Goal: Task Accomplishment & Management: Use online tool/utility

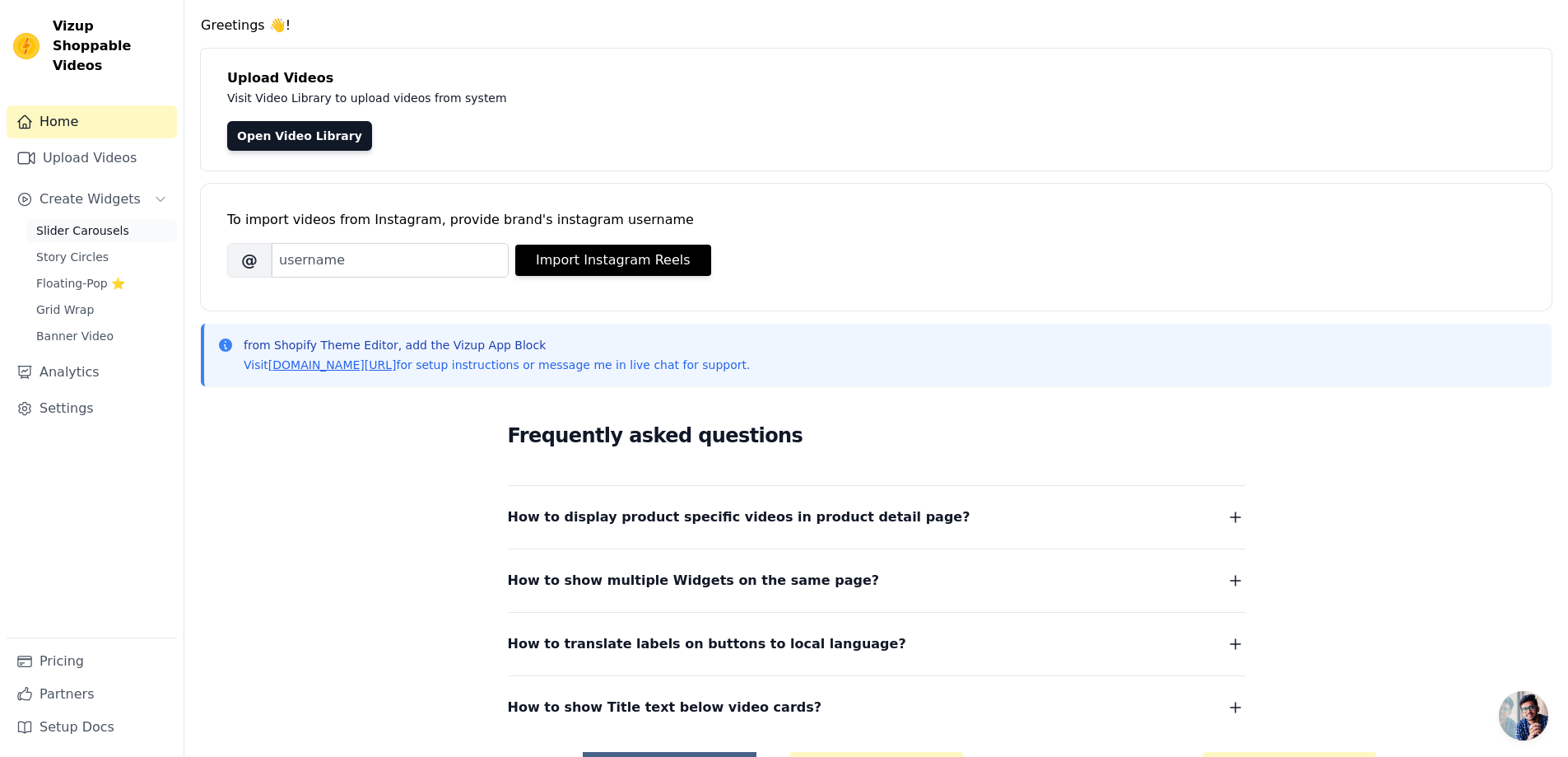
scroll to position [168, 0]
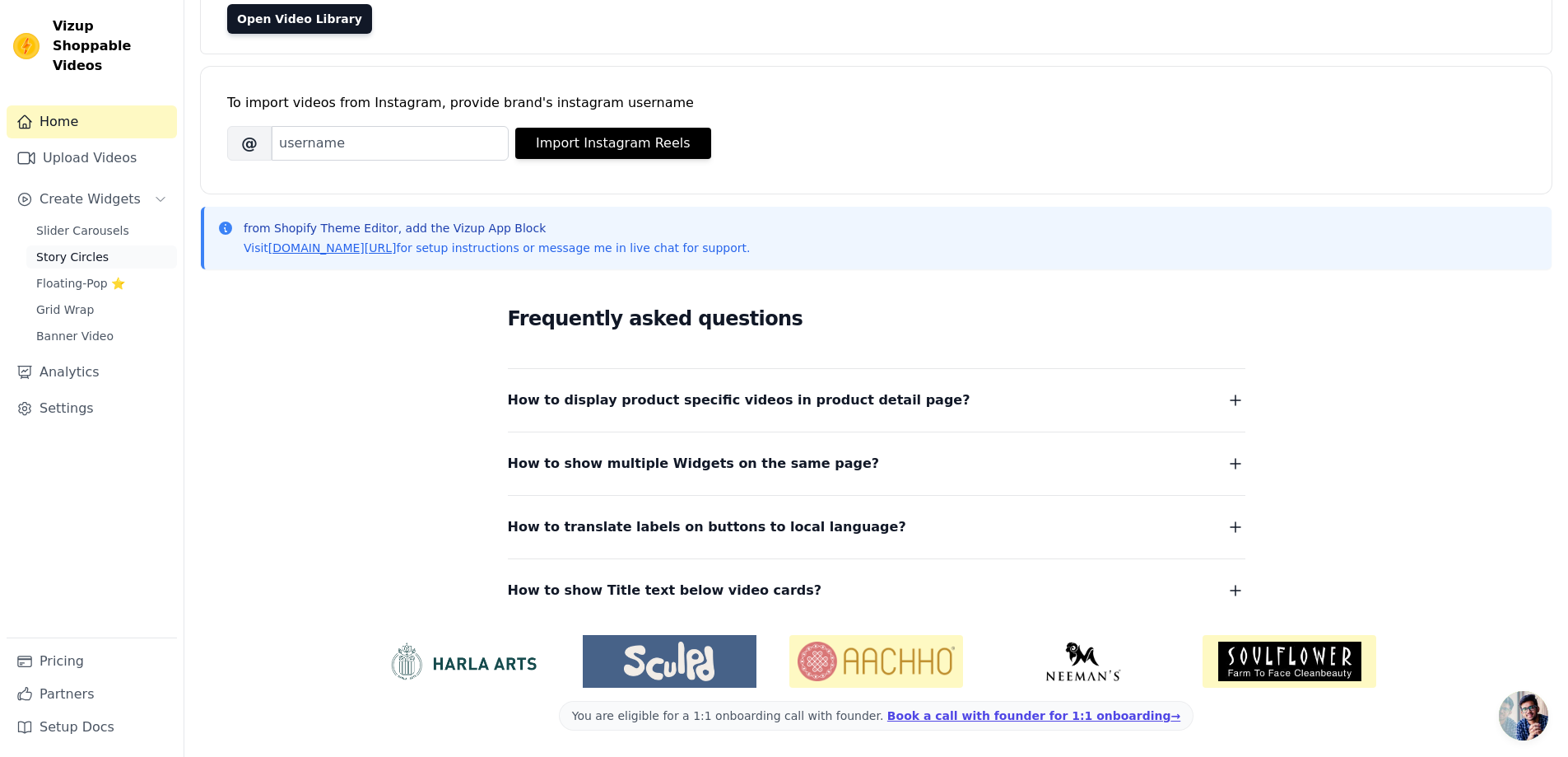
click at [76, 249] on span "Story Circles" at bounding box center [72, 257] width 72 height 16
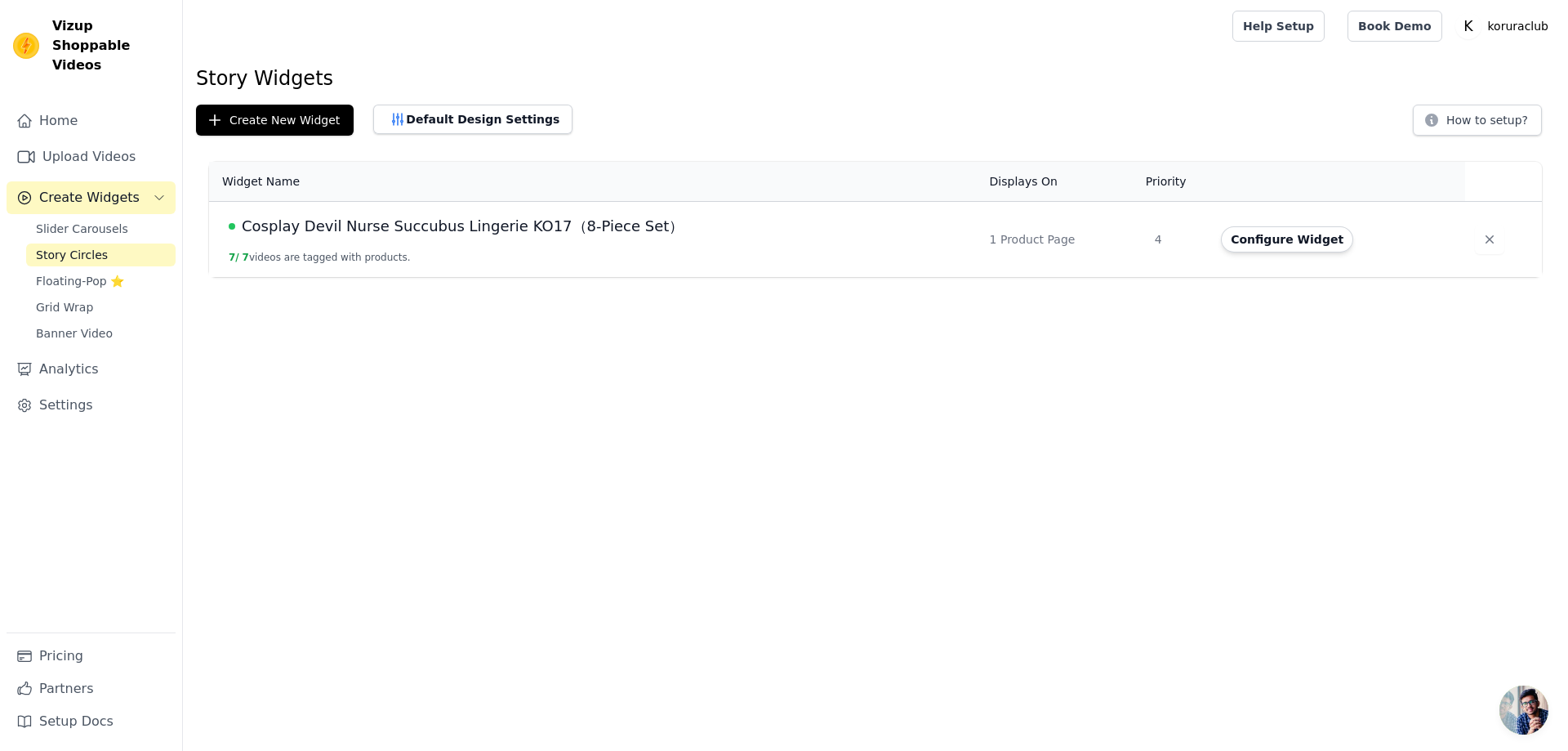
click at [425, 232] on span "Cosplay Devil Nurse Succubus Lingerie KO17（8-Piece Set）" at bounding box center [462, 226] width 442 height 23
click at [268, 122] on button "Create New Widget" at bounding box center [275, 120] width 158 height 31
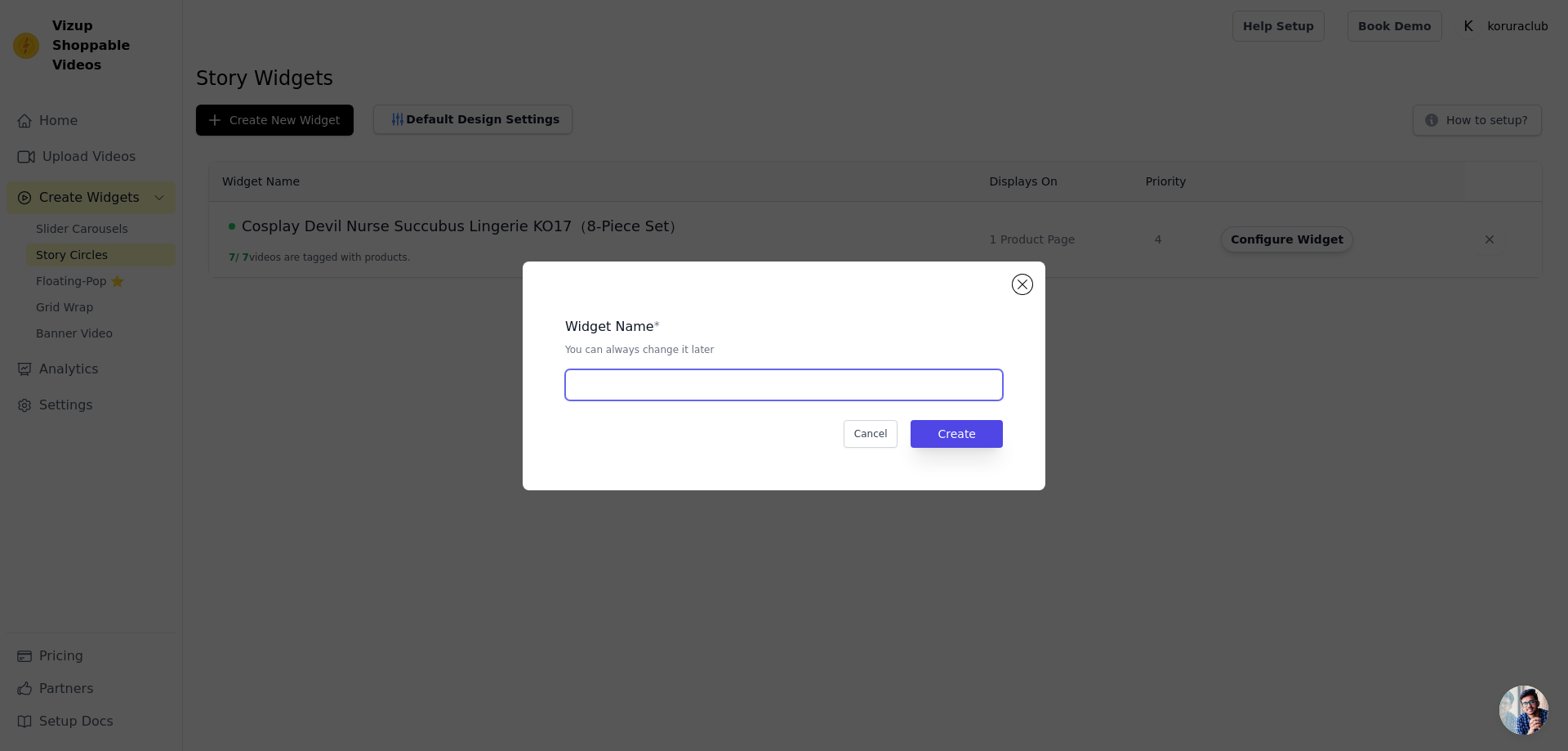
click at [685, 397] on input "text" at bounding box center [784, 385] width 438 height 31
paste input "Cosplay Bunny Maid Lingerie KO15（6-Piece Set）"
type input "Cosplay Bunny Maid Lingerie KO15（6-Piece Set）"
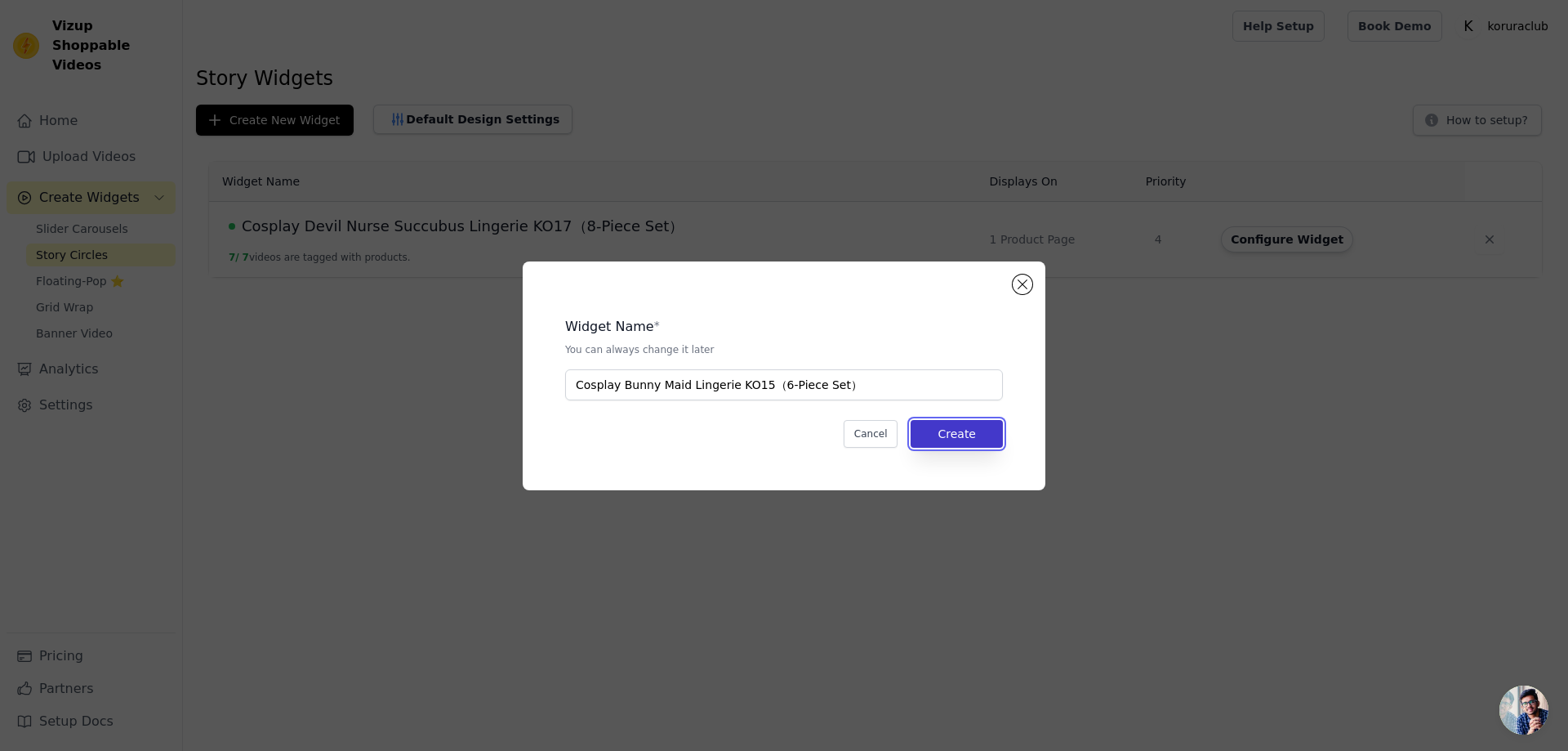
click at [965, 428] on button "Create" at bounding box center [957, 433] width 93 height 28
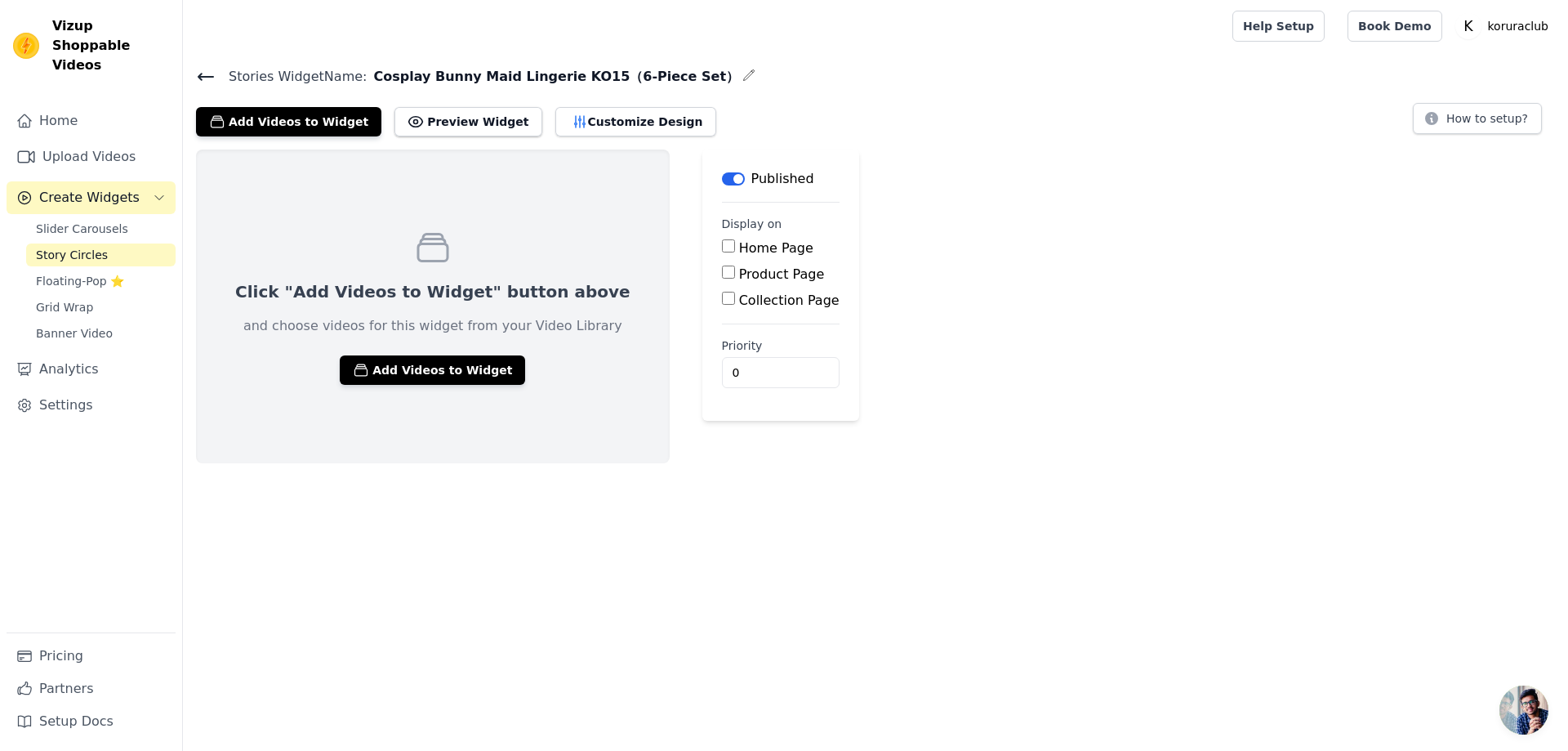
click at [722, 273] on input "Product Page" at bounding box center [728, 272] width 13 height 13
checkbox input "true"
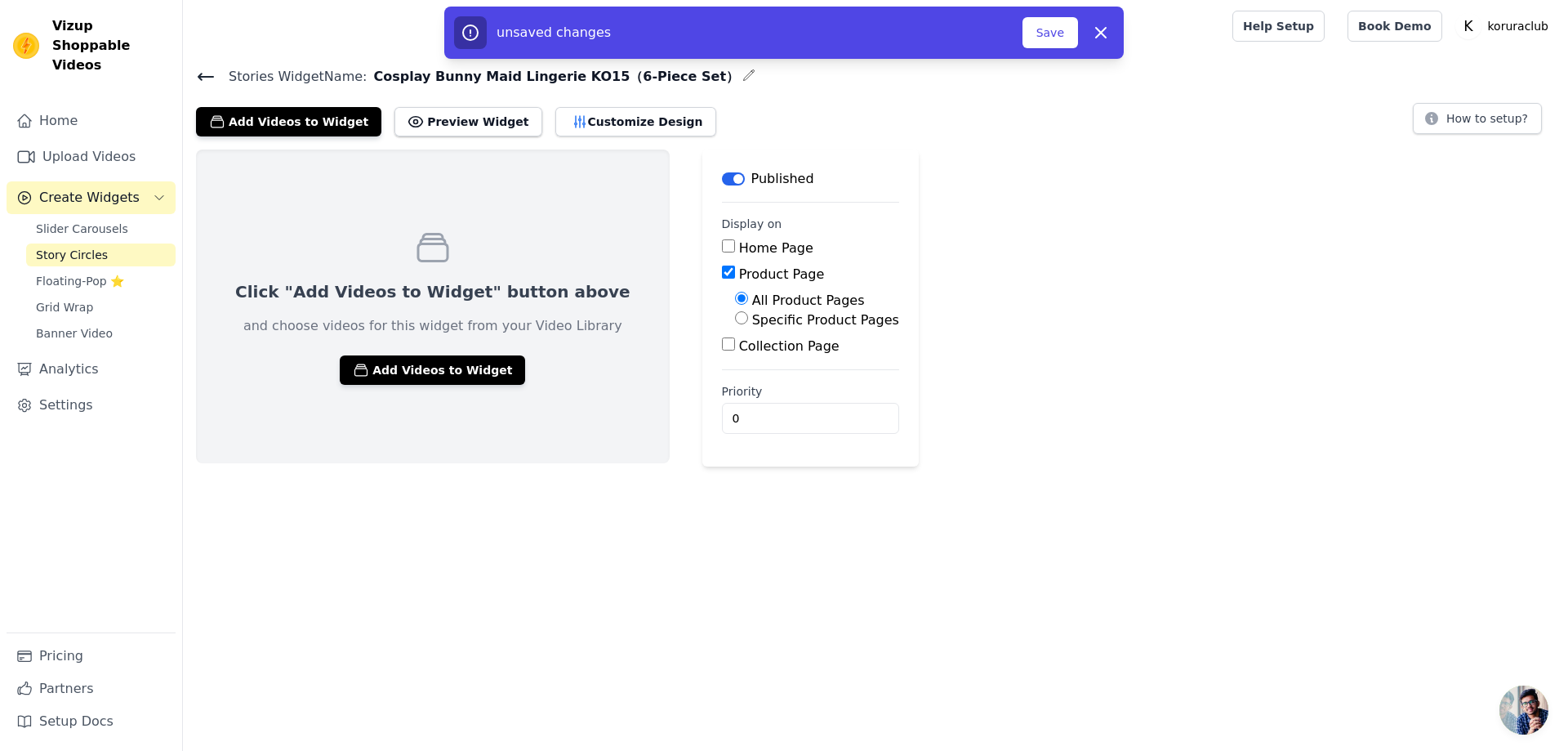
click at [752, 326] on label "Specific Product Pages" at bounding box center [825, 320] width 147 height 15
click at [735, 324] on input "Specific Product Pages" at bounding box center [741, 318] width 13 height 13
radio input "true"
click at [767, 361] on button "Select Products" at bounding box center [789, 357] width 110 height 28
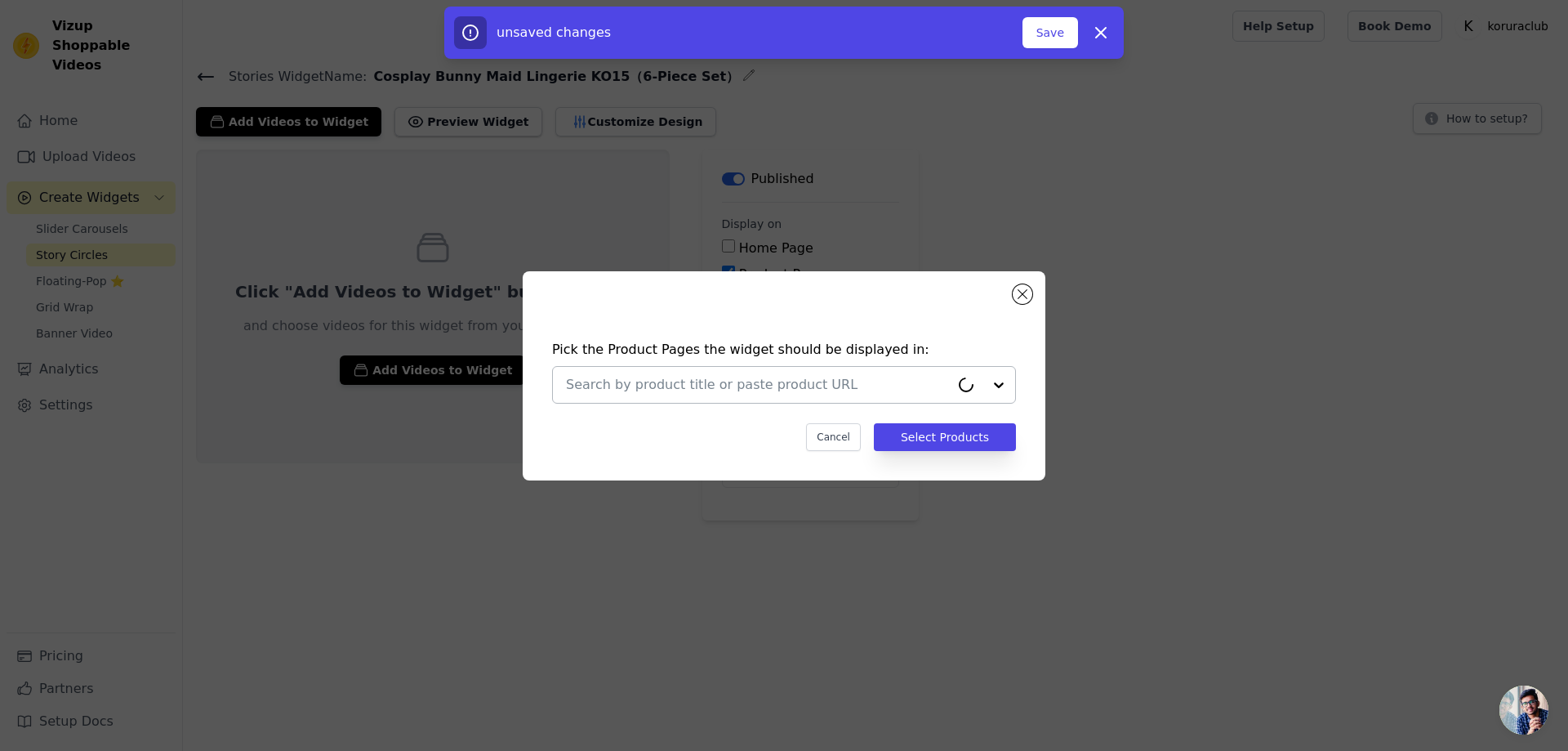
click at [735, 380] on input "text" at bounding box center [757, 385] width 384 height 20
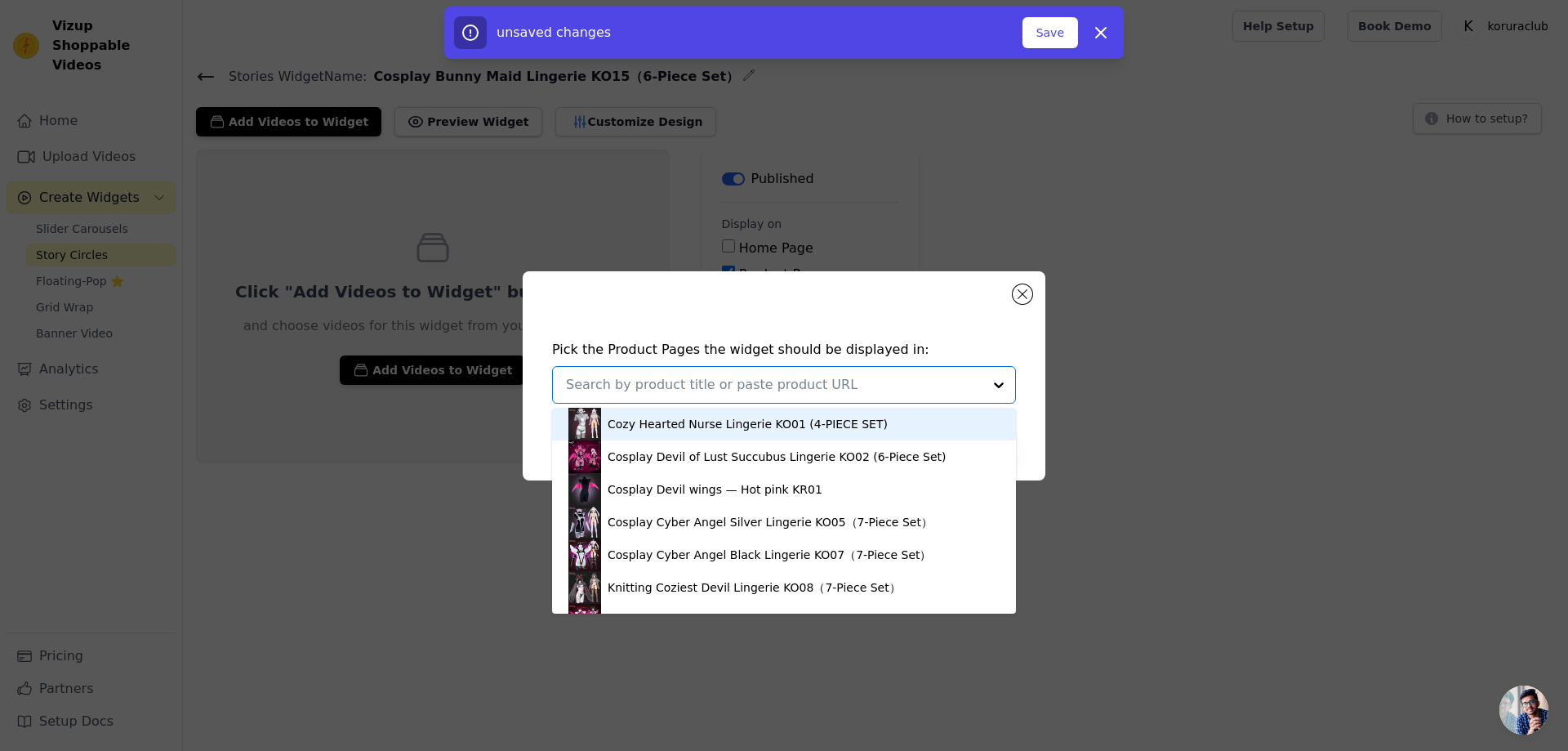
paste input "Cosplay Bunny Maid Lingerie KO15（6-Piece Set）"
type input "Cosplay Bunny Maid Lingerie KO15（6-Piece Set）"
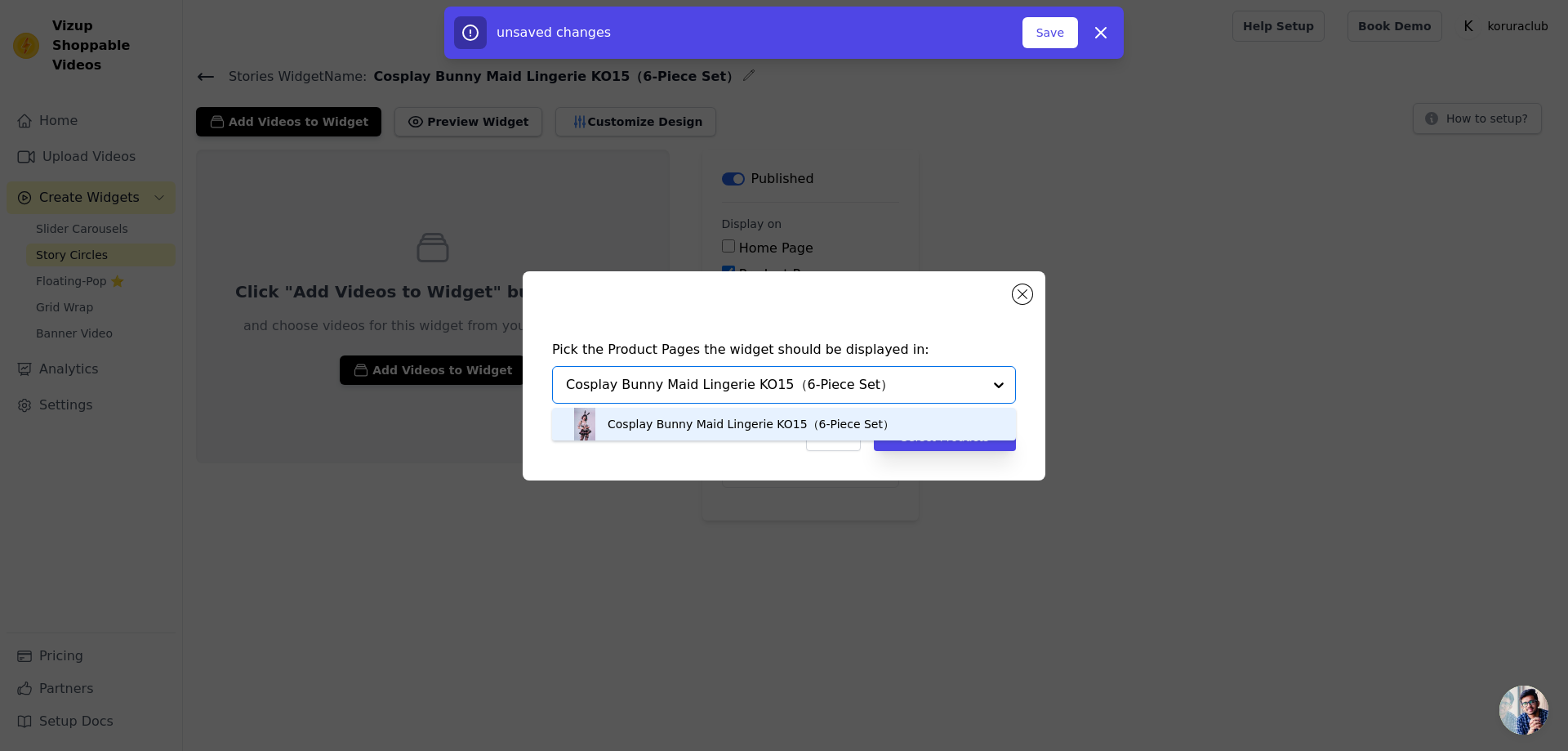
click at [762, 422] on div "Cosplay Bunny Maid Lingerie KO15（6-Piece Set）" at bounding box center [751, 424] width 287 height 16
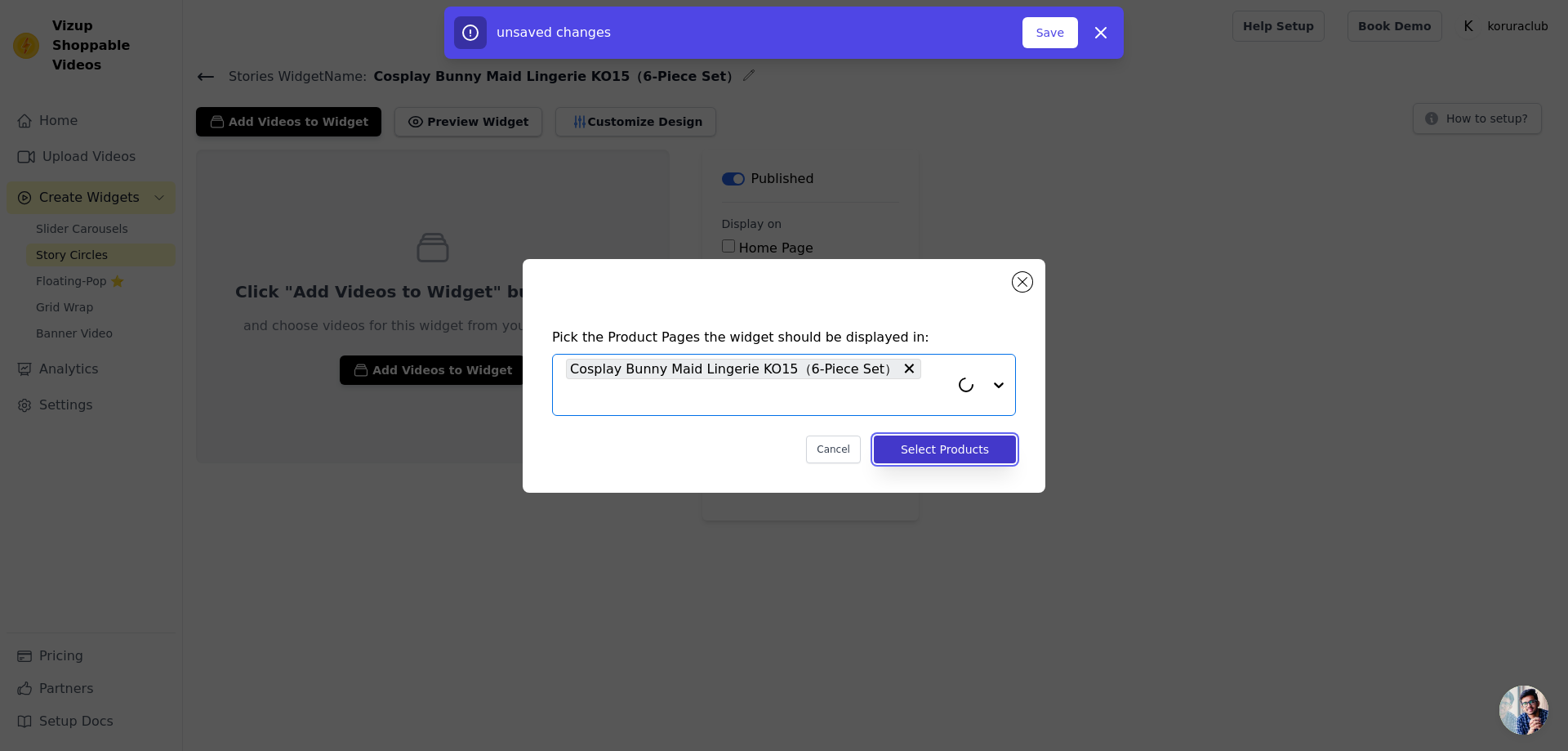
click at [941, 442] on button "Select Products" at bounding box center [944, 449] width 142 height 28
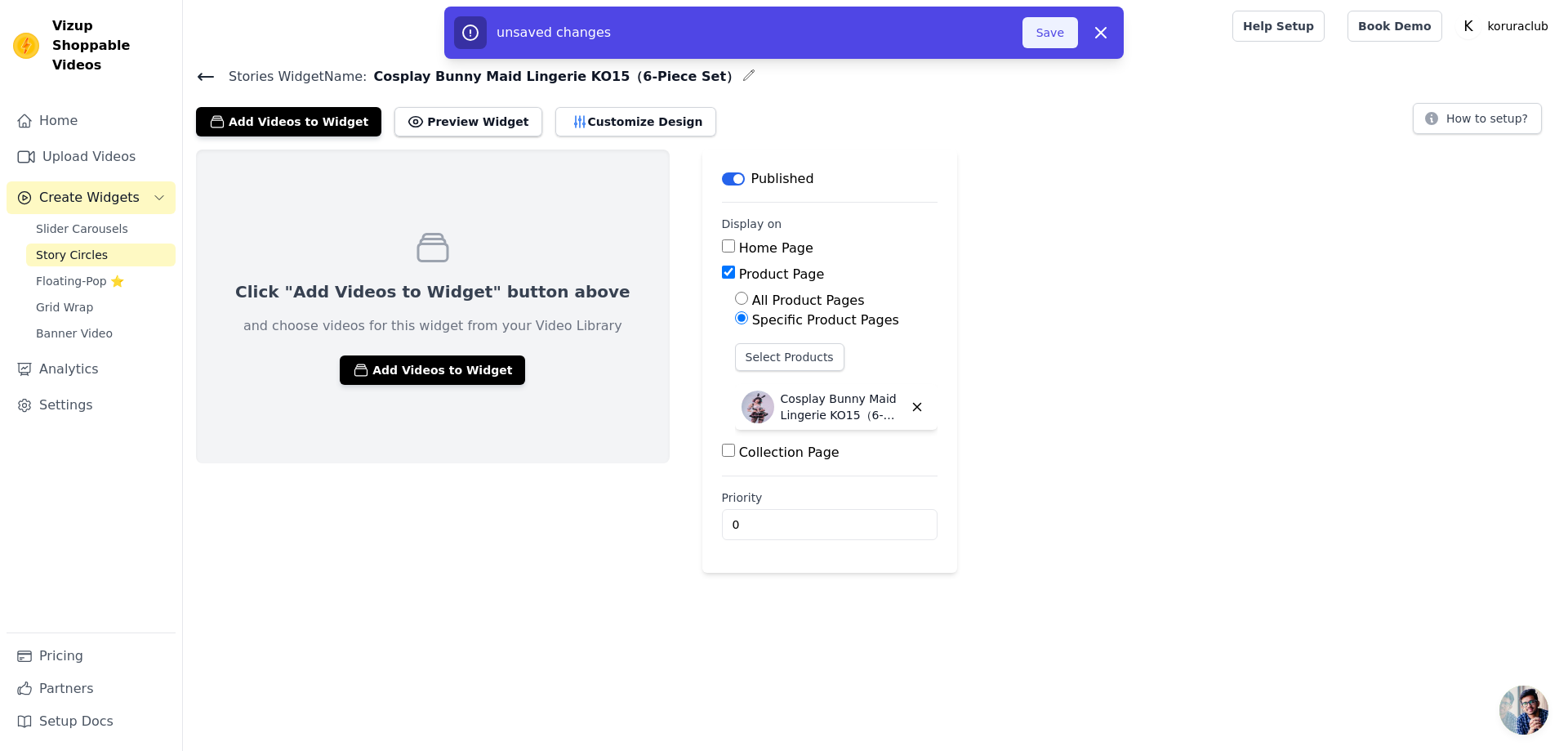
click at [1052, 20] on button "Save" at bounding box center [1050, 33] width 55 height 31
click at [446, 373] on button "Add Videos to Widget" at bounding box center [432, 370] width 185 height 29
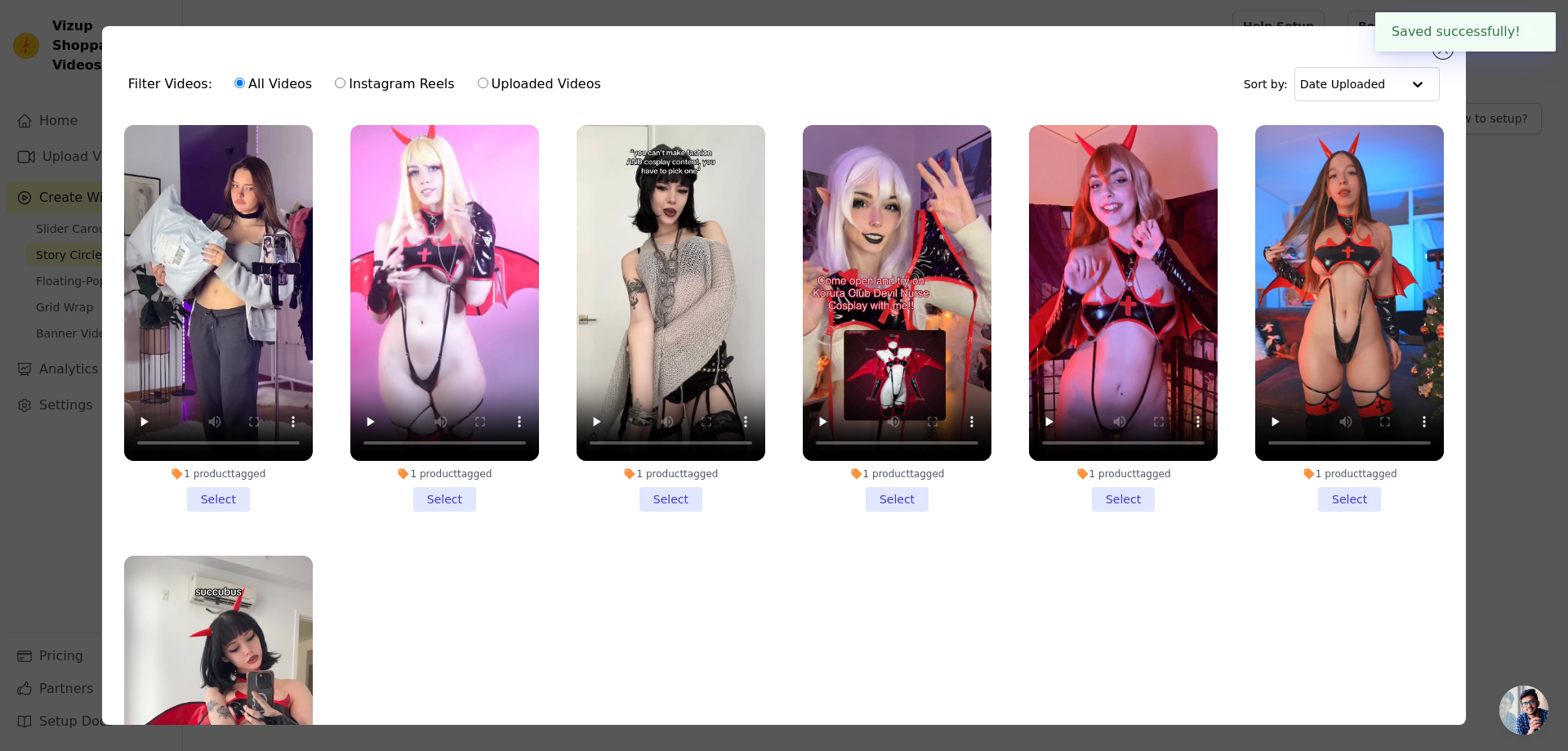
click at [483, 84] on input "Uploaded Videos" at bounding box center [483, 83] width 11 height 11
radio input "true"
click at [318, 94] on div "All Videos Instagram Reels Uploaded Videos" at bounding box center [418, 84] width 385 height 37
click at [312, 92] on div "All Videos Instagram Reels Uploaded Videos" at bounding box center [418, 84] width 385 height 37
click at [1430, 44] on div "Filter Videos: All Videos Instagram Reels Uploaded Videos Sort by: Date Uploade…" at bounding box center [784, 375] width 1364 height 698
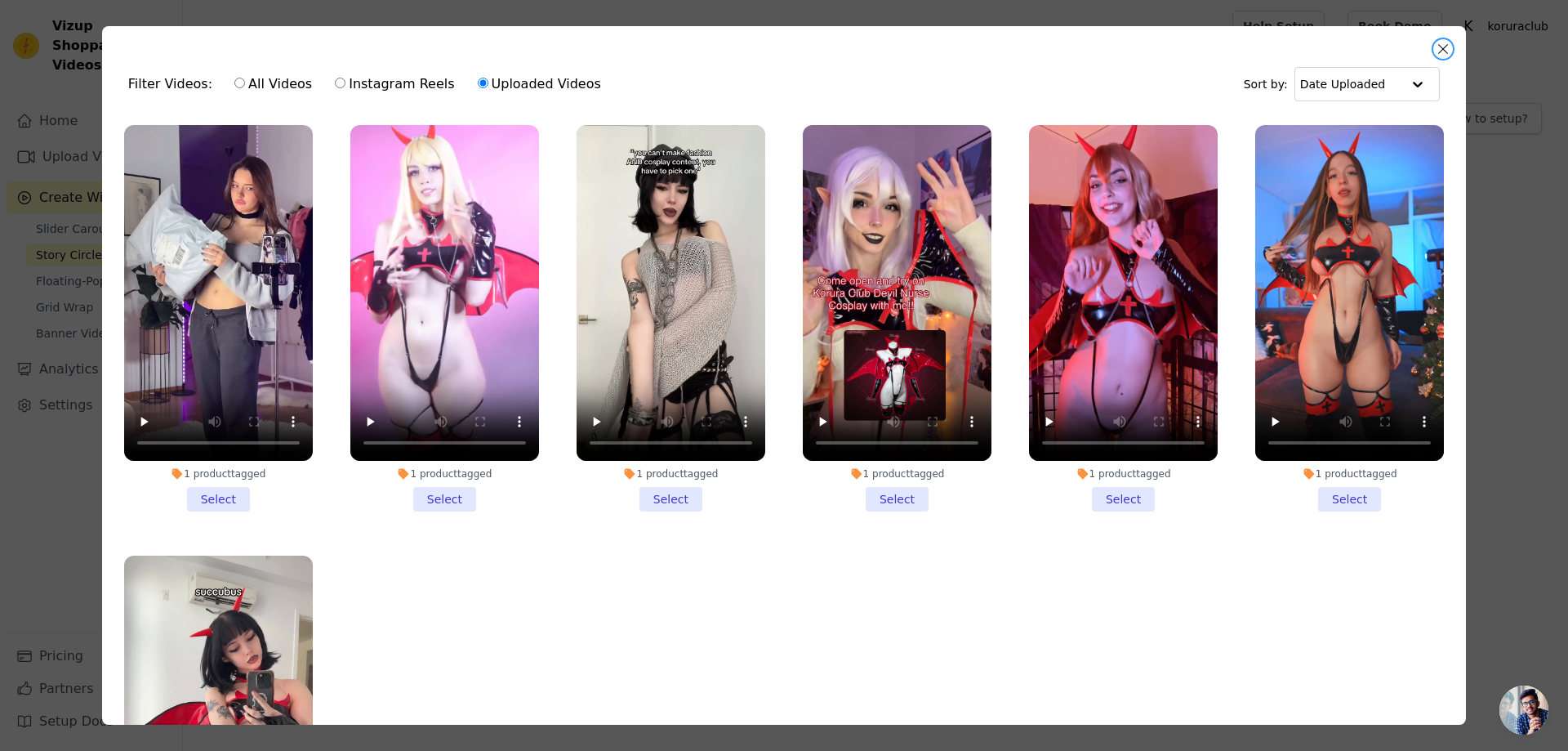
click at [1454, 48] on div "Filter Videos: All Videos Instagram Reels Uploaded Videos Sort by: Date Uploade…" at bounding box center [784, 375] width 1364 height 698
click at [1449, 43] on button "Close modal" at bounding box center [1443, 49] width 20 height 20
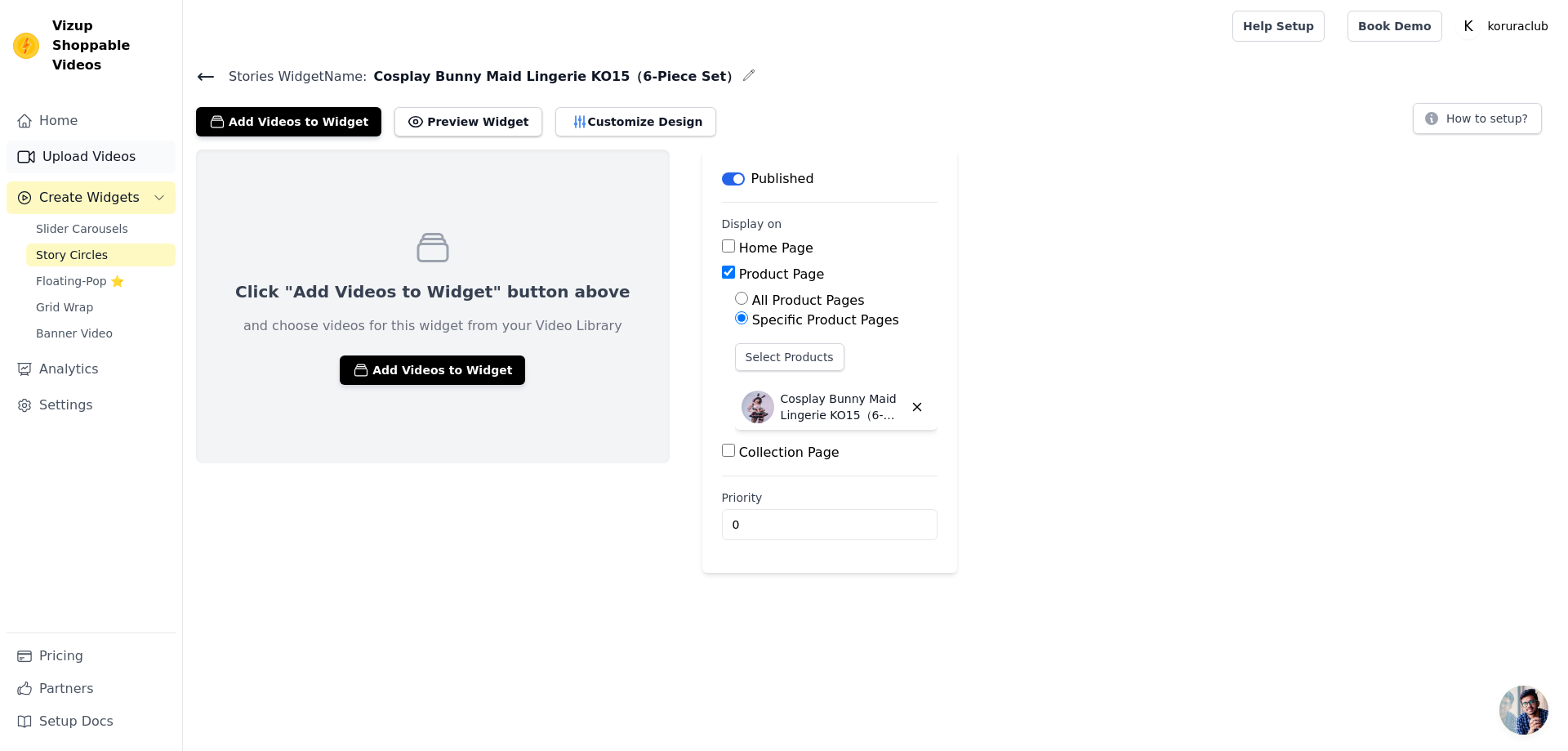
click at [104, 141] on link "Upload Videos" at bounding box center [91, 157] width 169 height 33
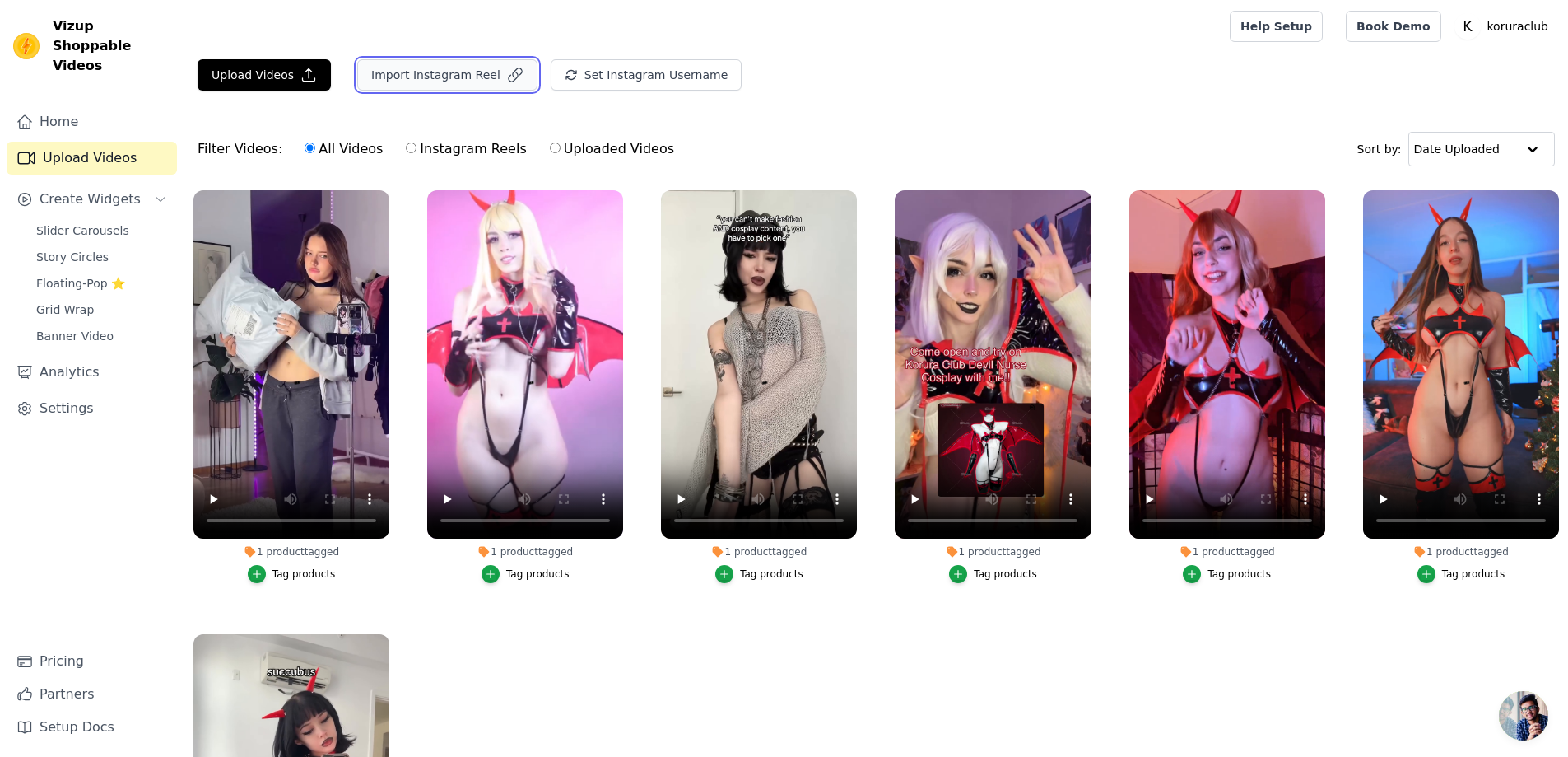
click at [444, 81] on button "Import Instagram Reel" at bounding box center [447, 75] width 180 height 31
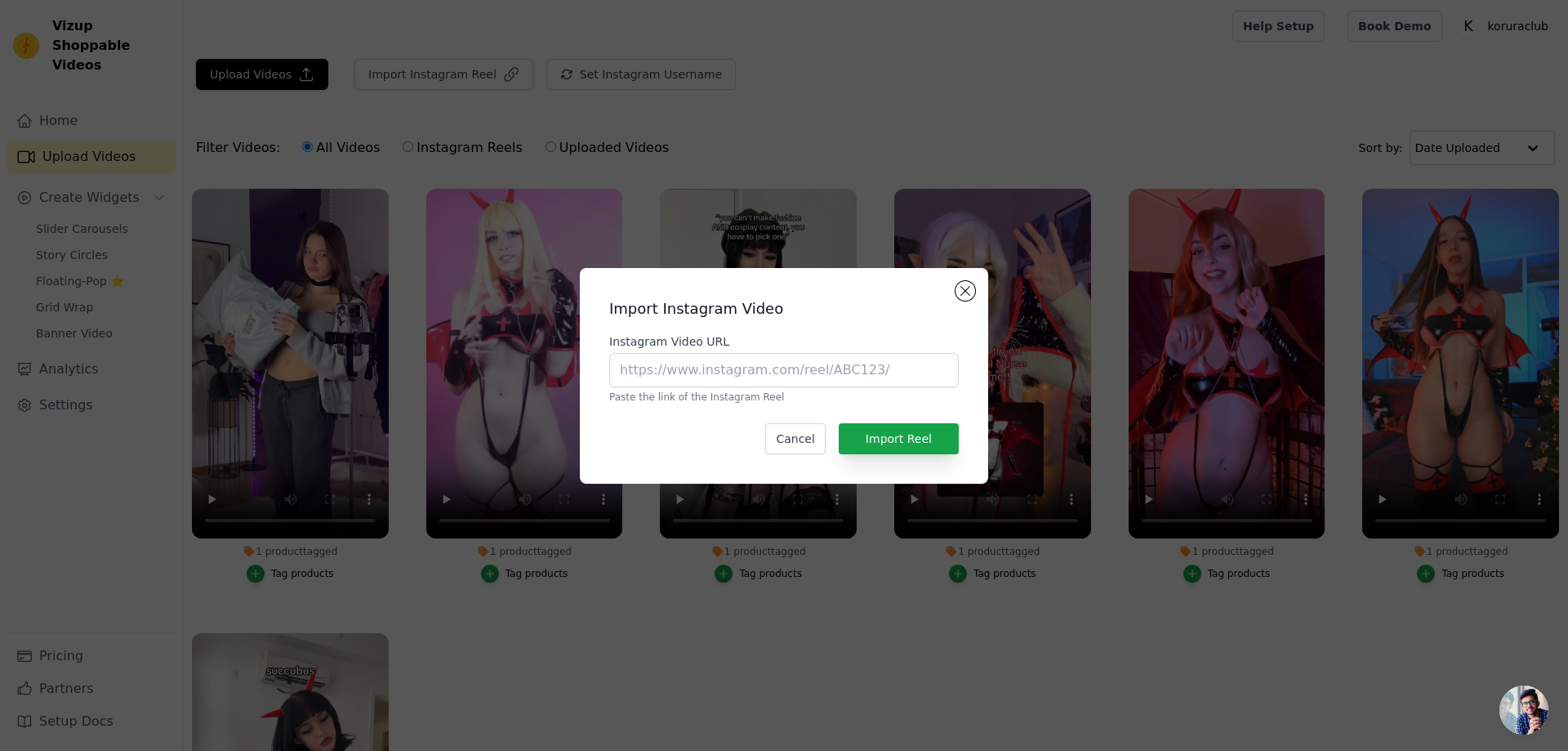
click at [975, 285] on div "Import Instagram Video Instagram Video URL Paste the link of the Instagram Reel…" at bounding box center [784, 375] width 409 height 215
click at [973, 288] on button "Close modal" at bounding box center [965, 291] width 20 height 20
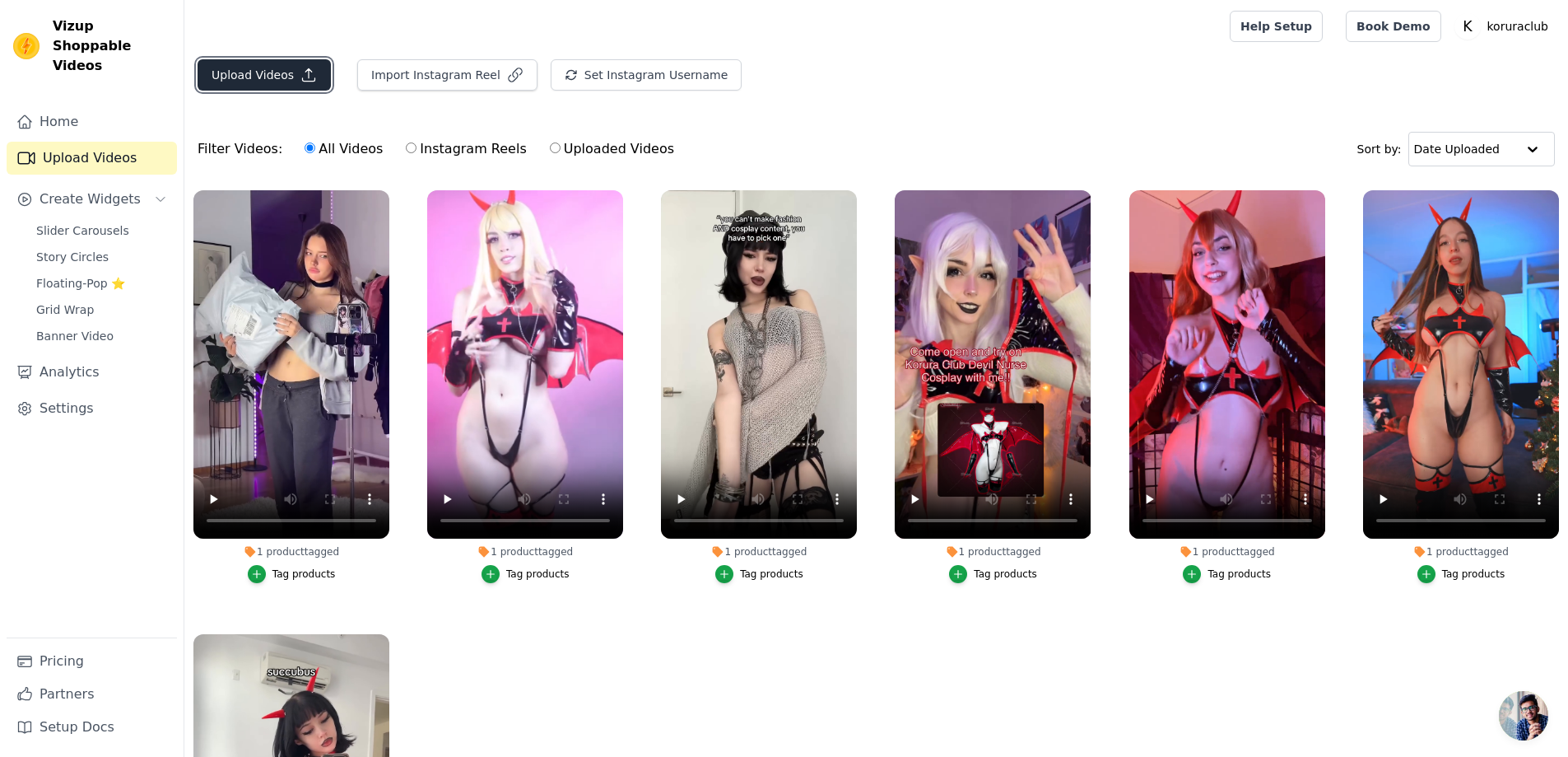
click at [272, 86] on button "Upload Videos" at bounding box center [265, 75] width 134 height 31
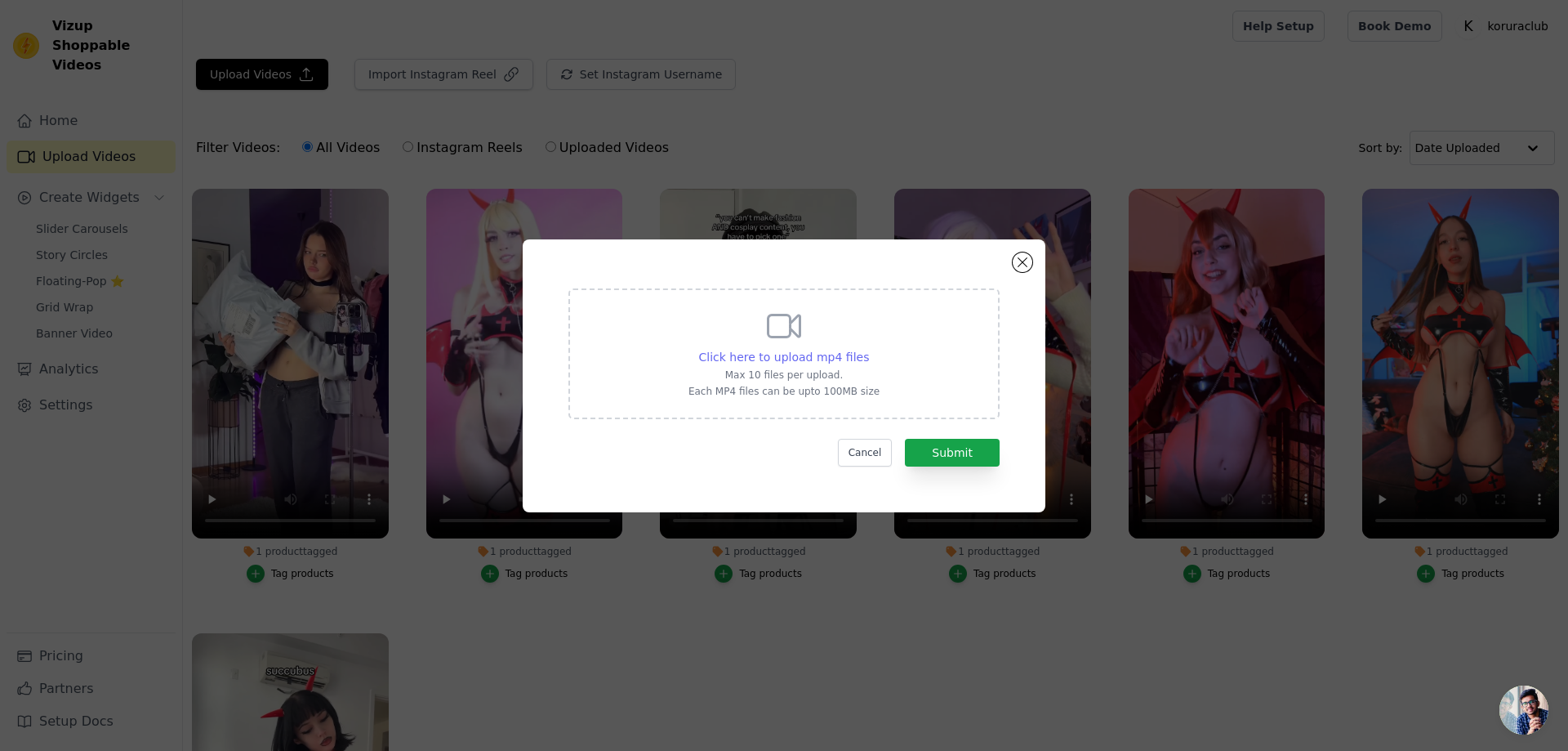
click at [825, 360] on span "Click here to upload mp4 files" at bounding box center [784, 357] width 171 height 13
click at [868, 349] on input "Click here to upload mp4 files Max 10 files per upload. Each MP4 files can be u…" at bounding box center [868, 348] width 1 height 1
type input "C:\fakepath\@cassalanaa 兔女仆视频.mp4"
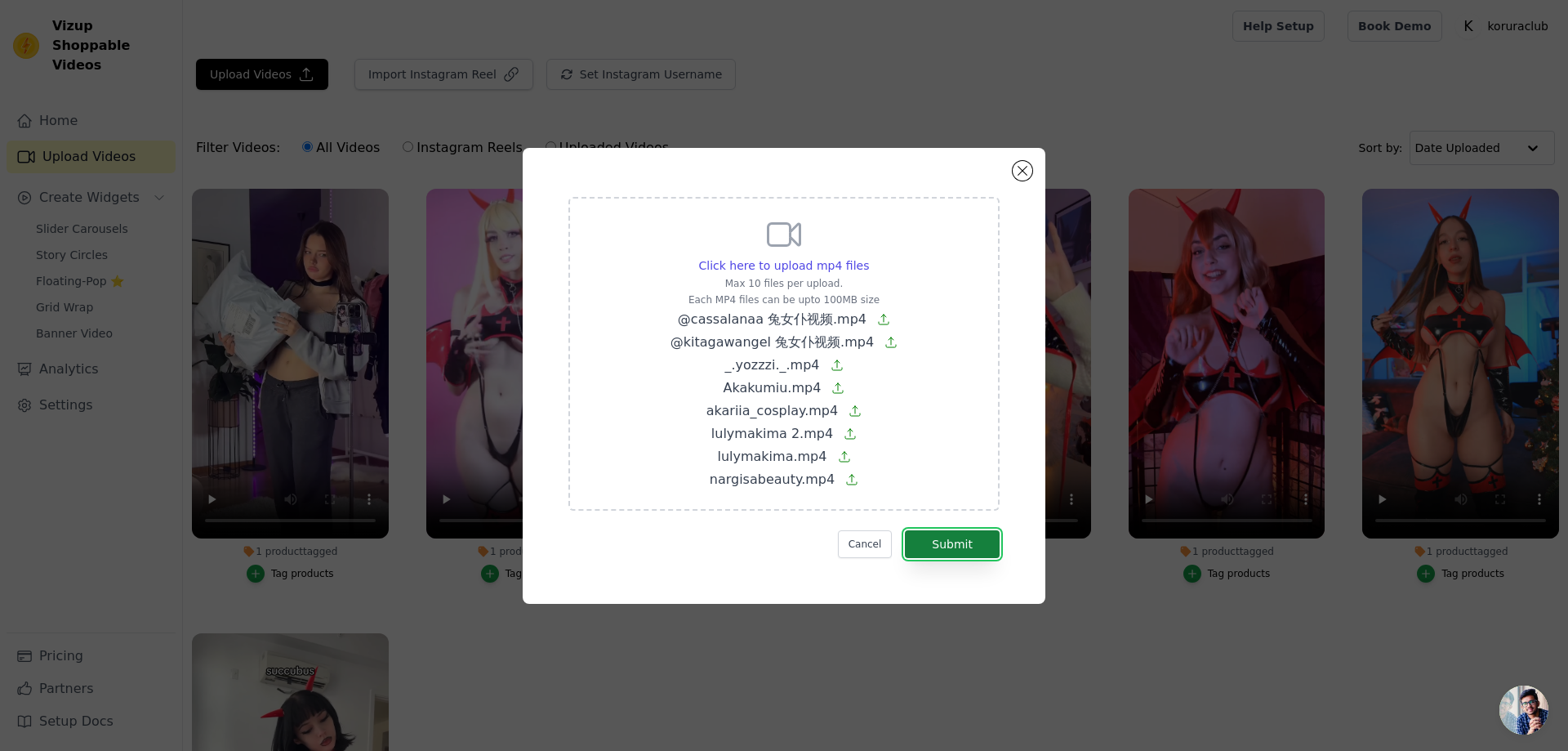
click at [938, 534] on button "Submit" at bounding box center [952, 544] width 94 height 28
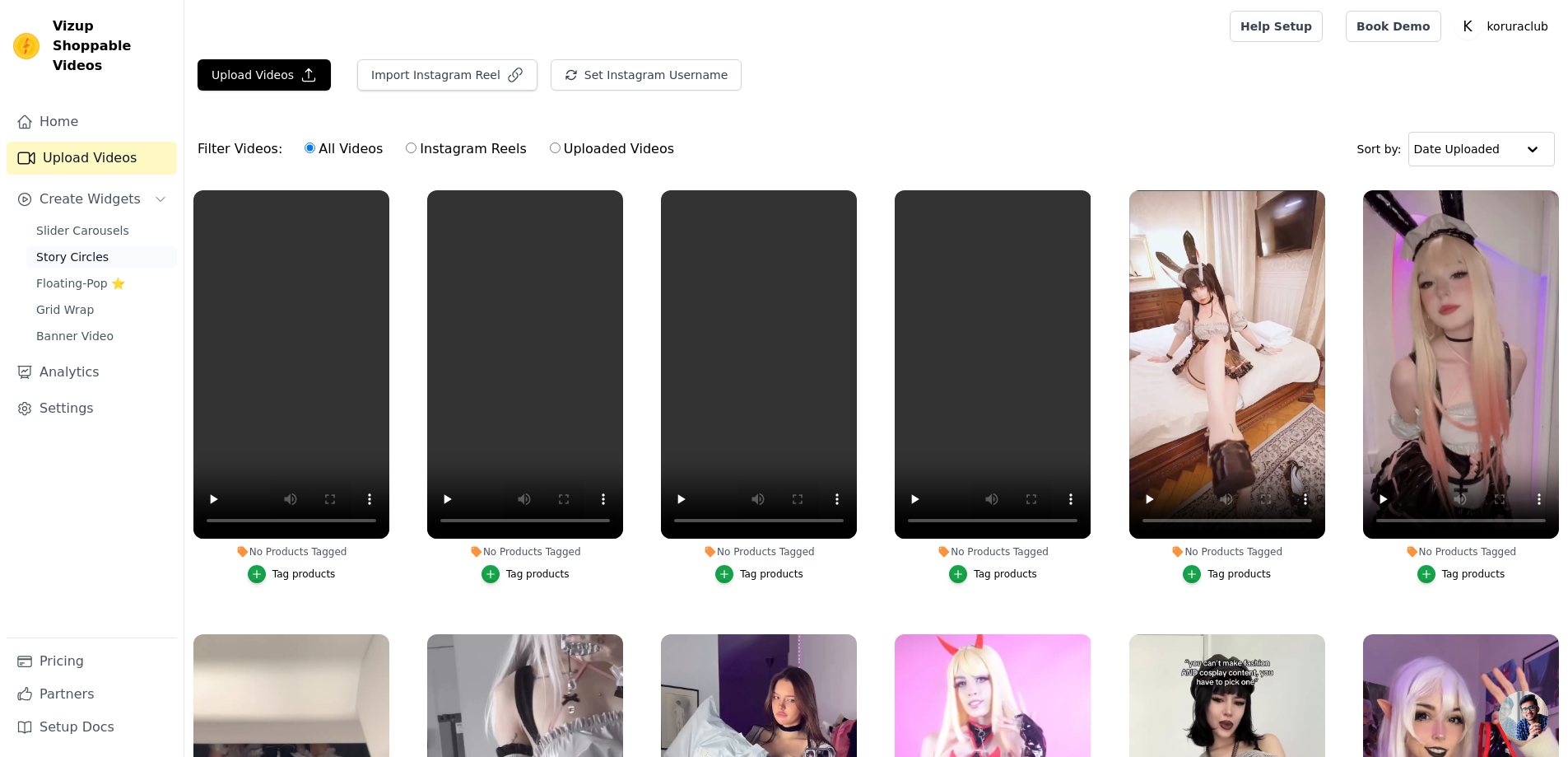
click at [69, 249] on span "Story Circles" at bounding box center [72, 257] width 72 height 16
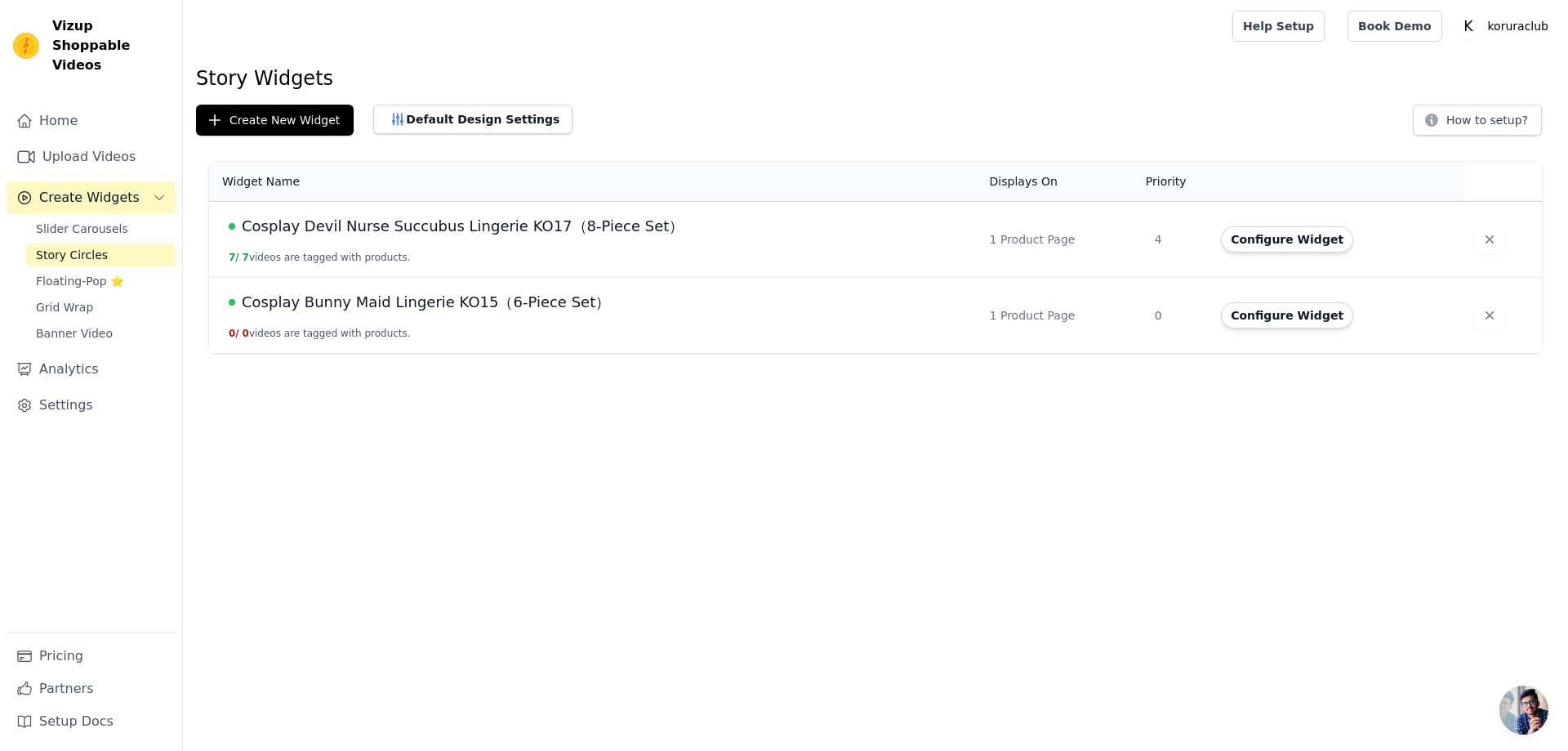
click at [365, 311] on span "Cosplay Bunny Maid Lingerie KO15（6-Piece Set）" at bounding box center [426, 301] width 369 height 23
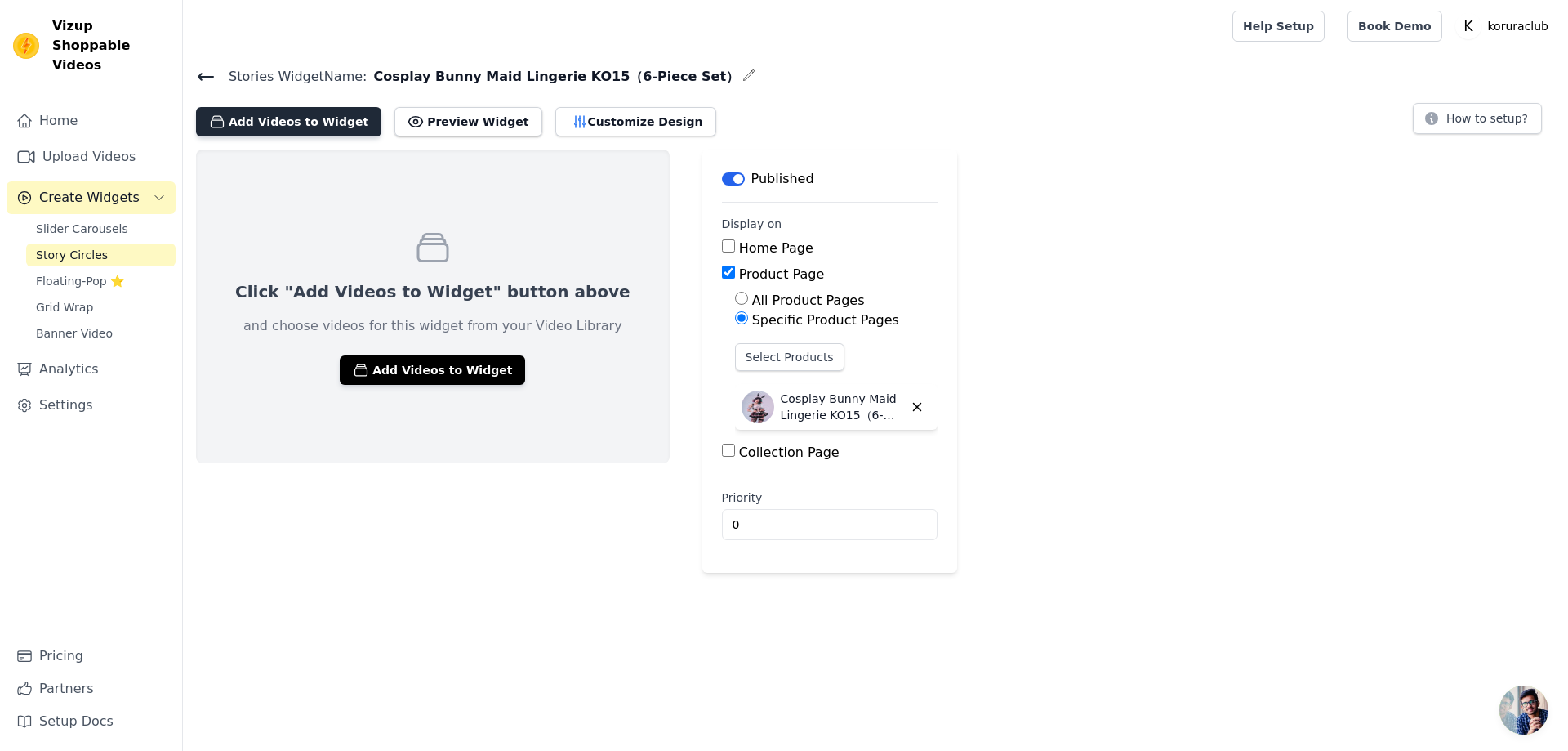
click at [304, 117] on button "Add Videos to Widget" at bounding box center [289, 122] width 185 height 29
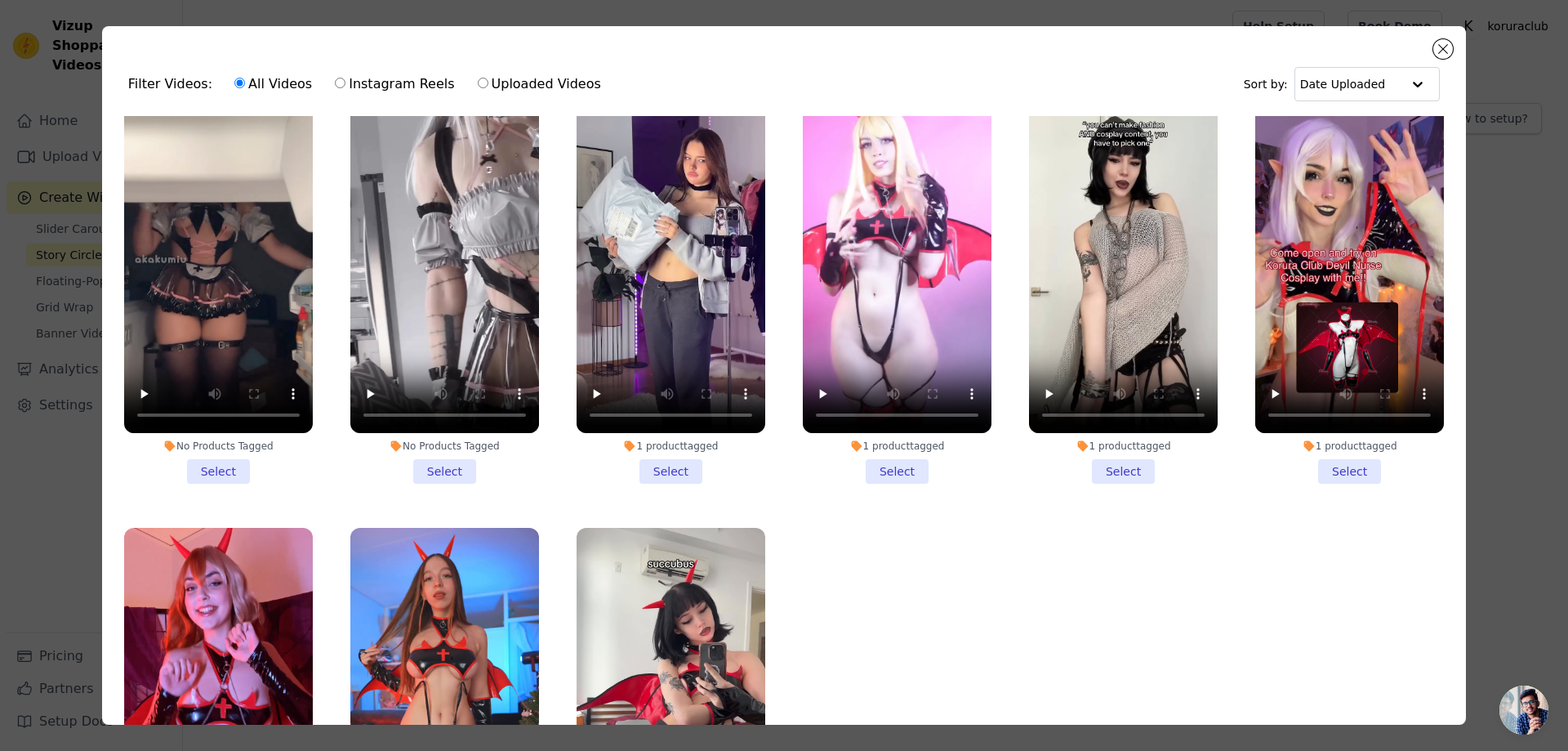
scroll to position [490, 0]
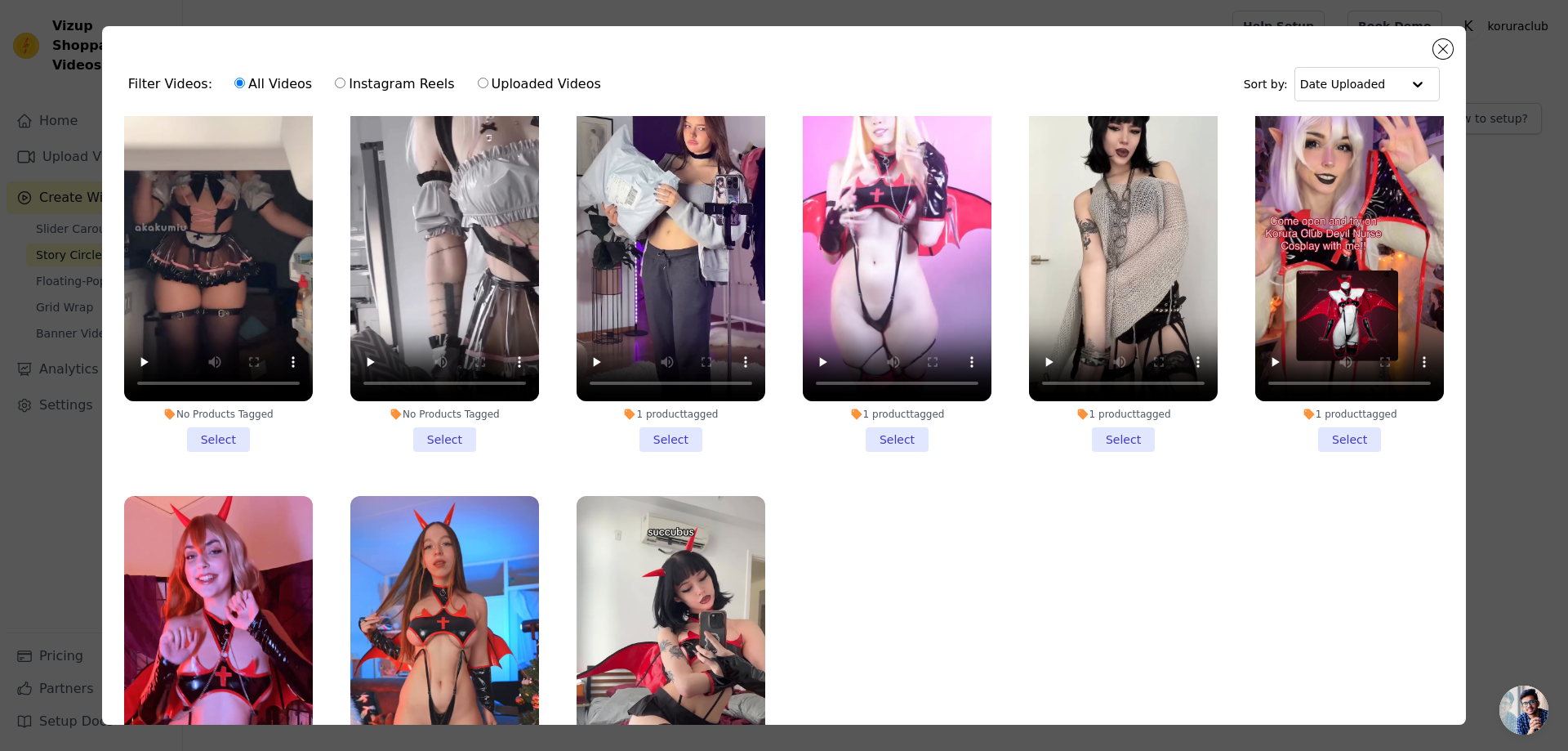
click at [663, 426] on li "1 product tagged Select" at bounding box center [671, 258] width 189 height 386
click at [0, 0] on input "1 product tagged Select" at bounding box center [0, 0] width 0 height 0
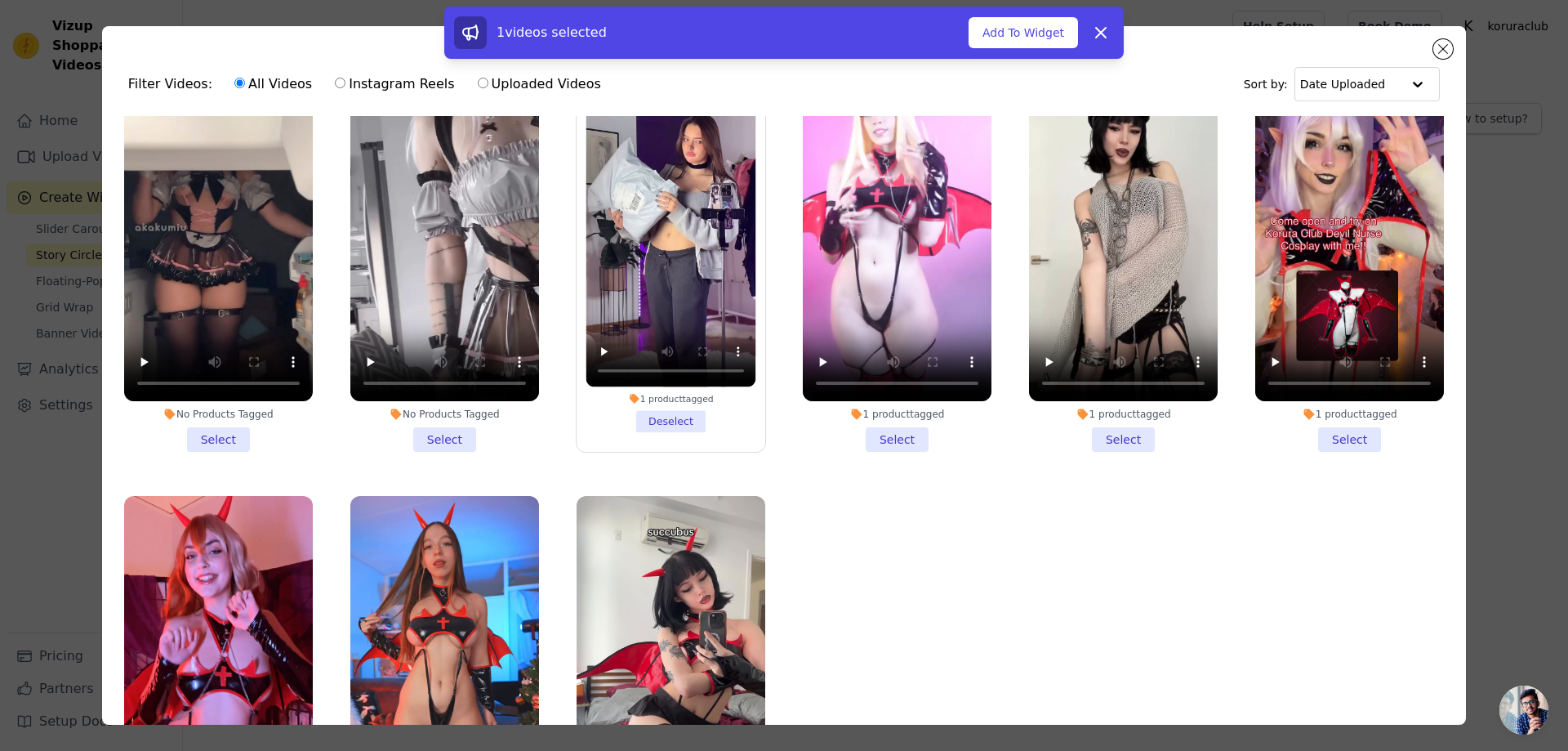
click at [442, 428] on li "No Products Tagged Select" at bounding box center [445, 258] width 189 height 386
click at [0, 0] on input "No Products Tagged Select" at bounding box center [0, 0] width 0 height 0
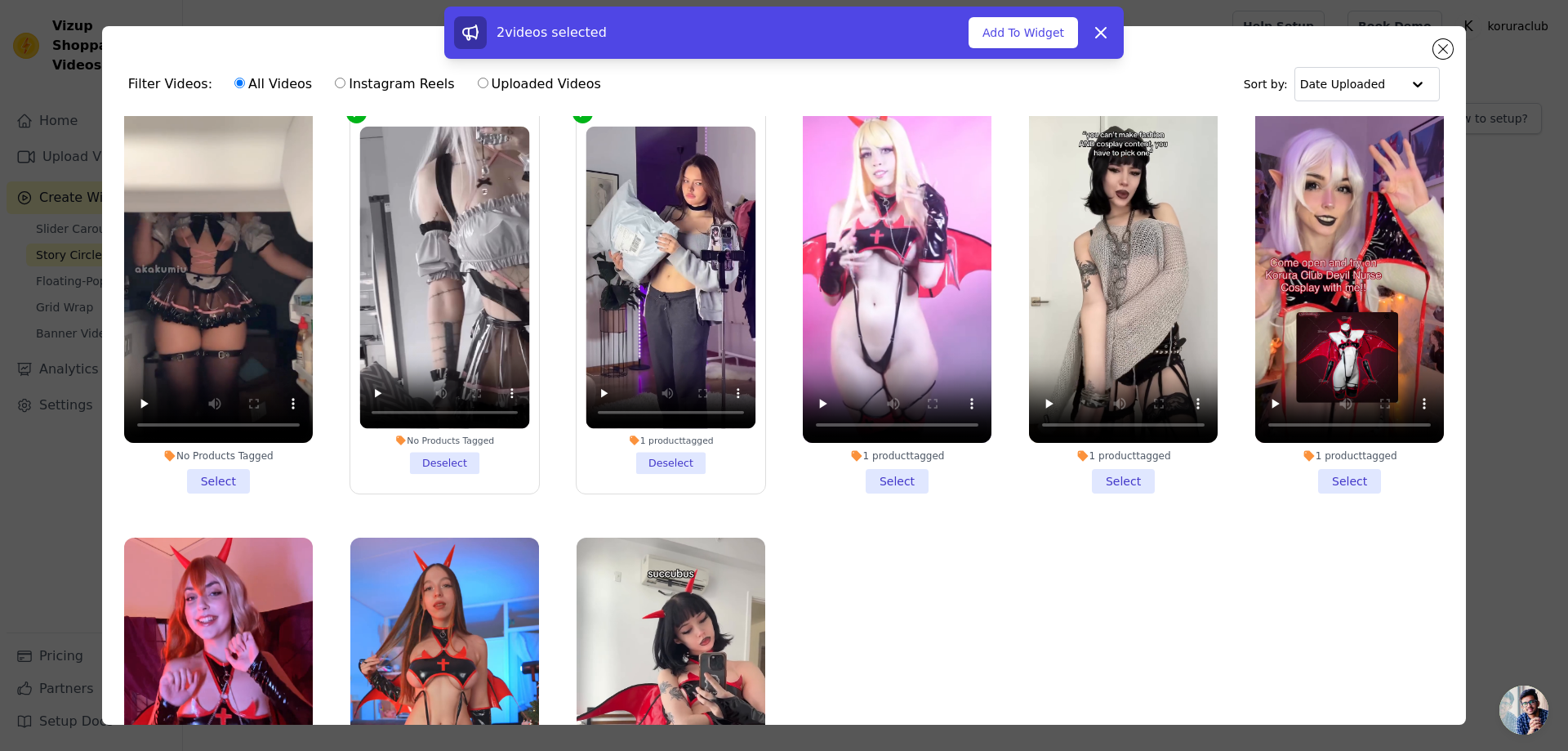
scroll to position [327, 0]
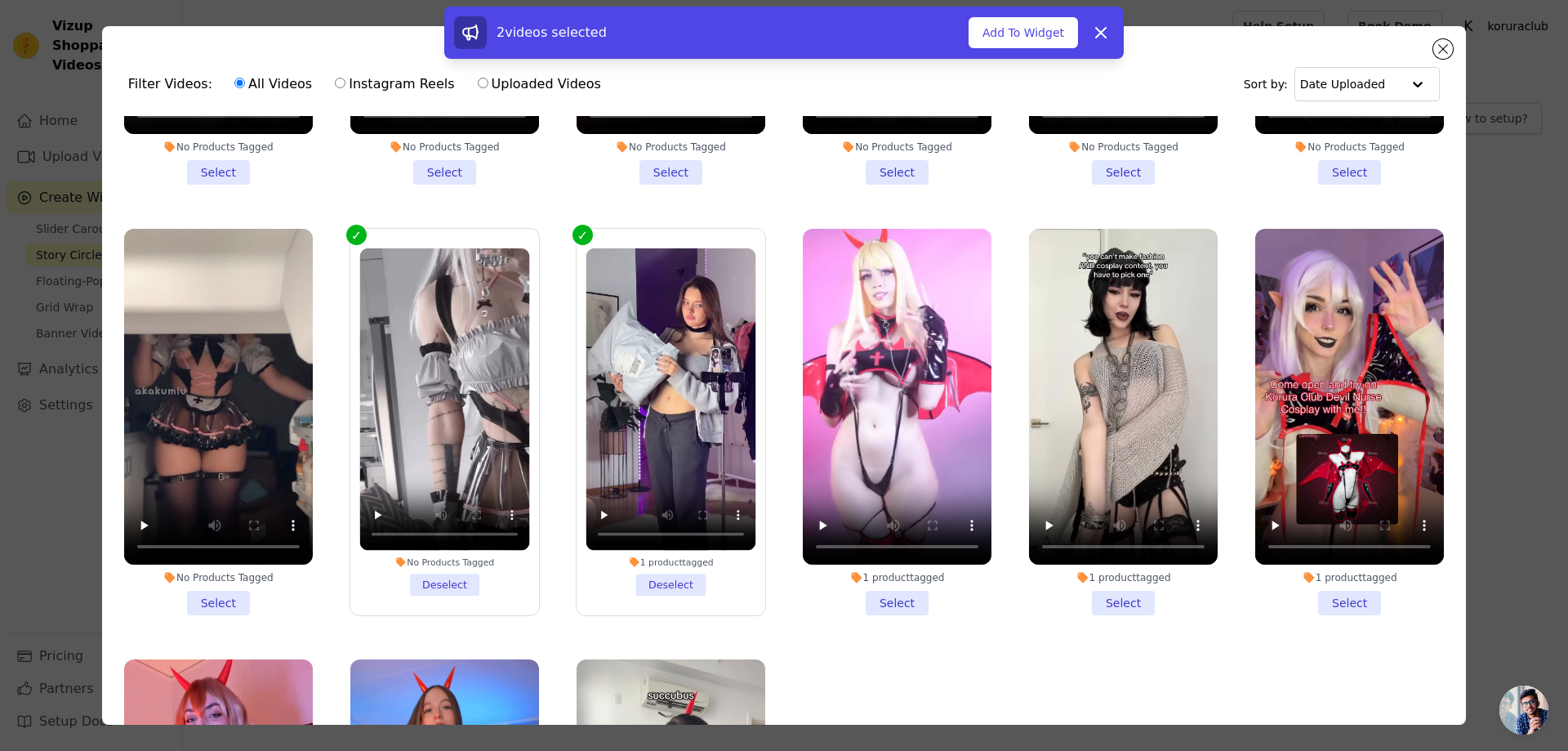
click at [654, 577] on li "1 product tagged Deselect" at bounding box center [670, 421] width 170 height 347
click at [0, 0] on input "1 product tagged Deselect" at bounding box center [0, 0] width 0 height 0
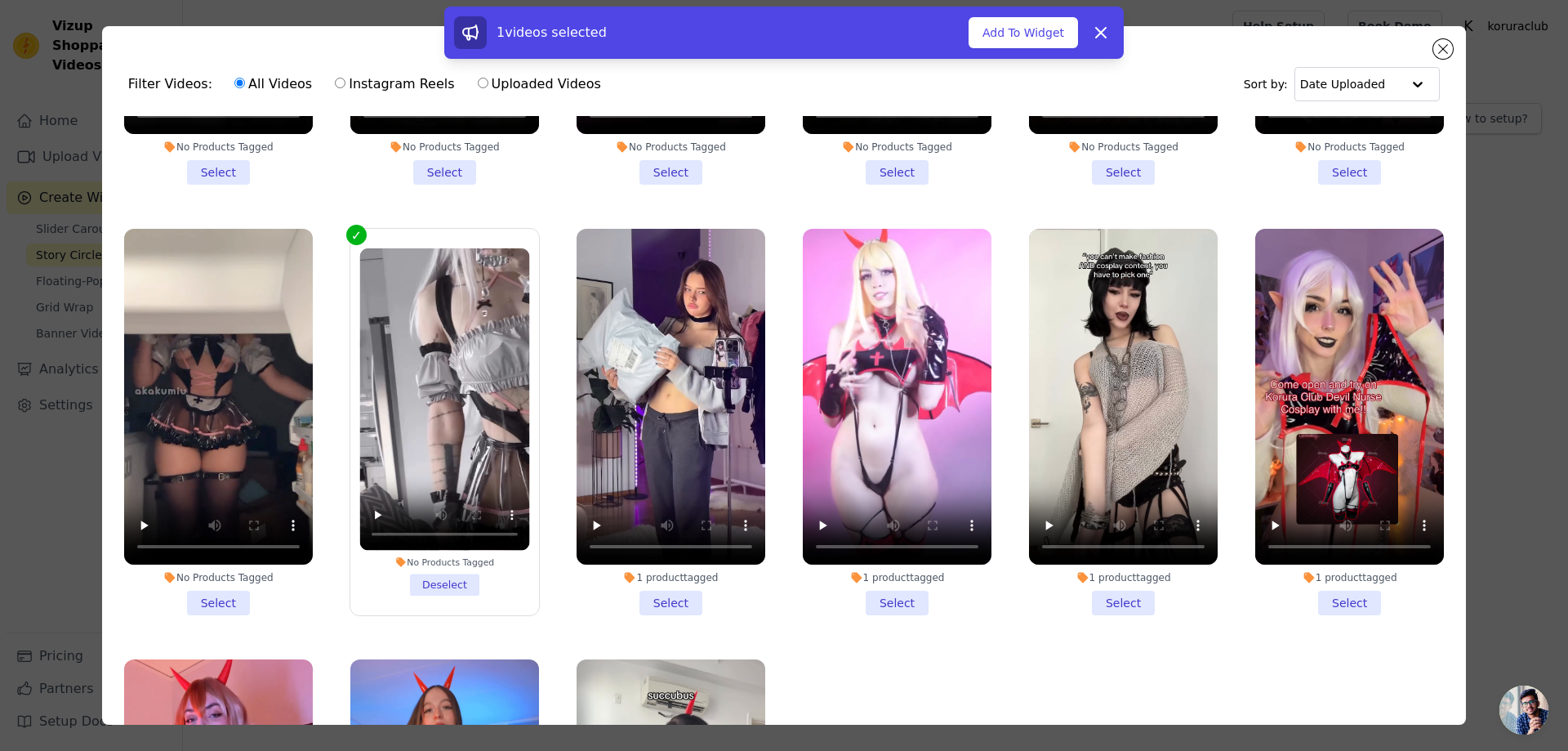
click at [209, 588] on li "No Products Tagged Select" at bounding box center [219, 421] width 189 height 386
click at [0, 0] on input "No Products Tagged Select" at bounding box center [0, 0] width 0 height 0
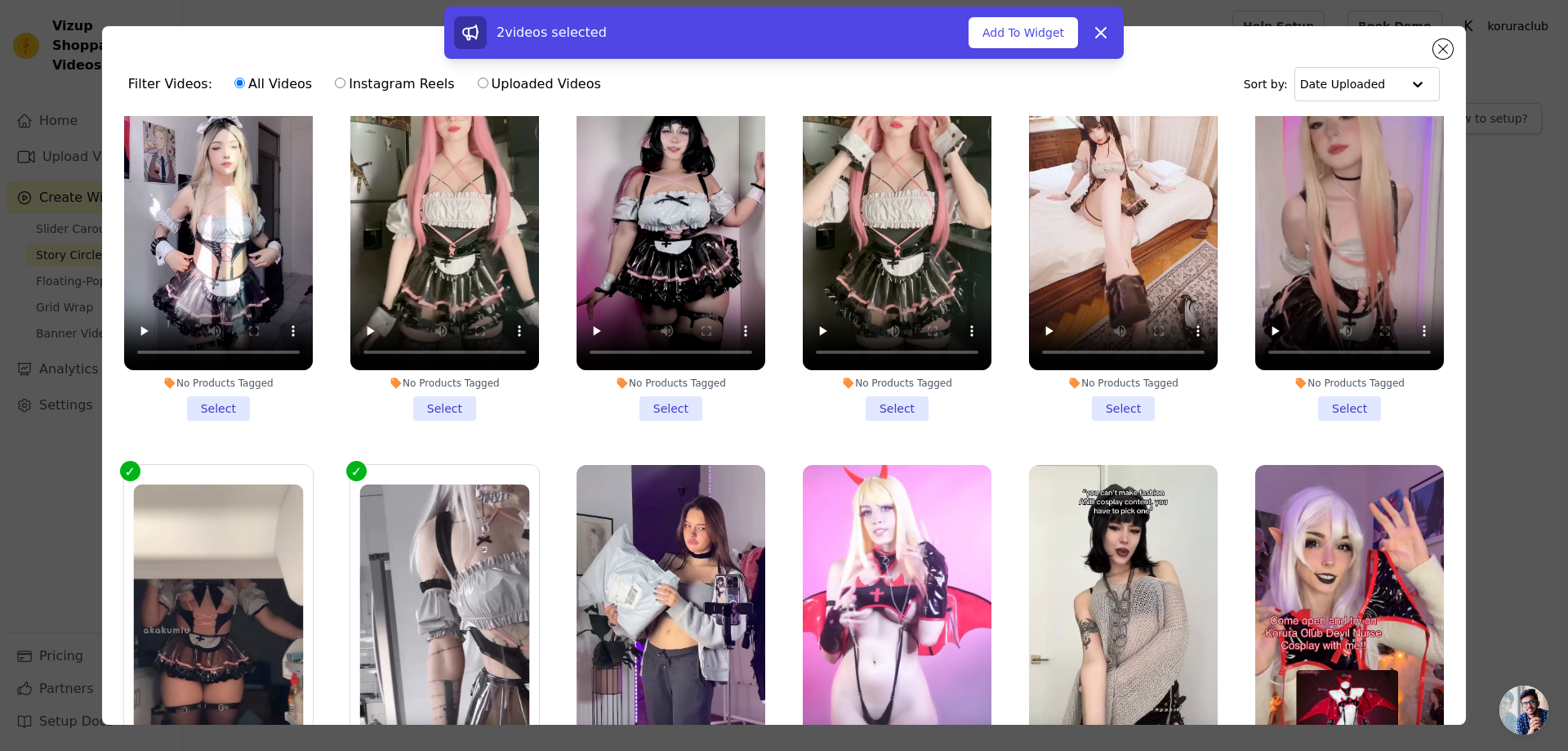
scroll to position [82, 0]
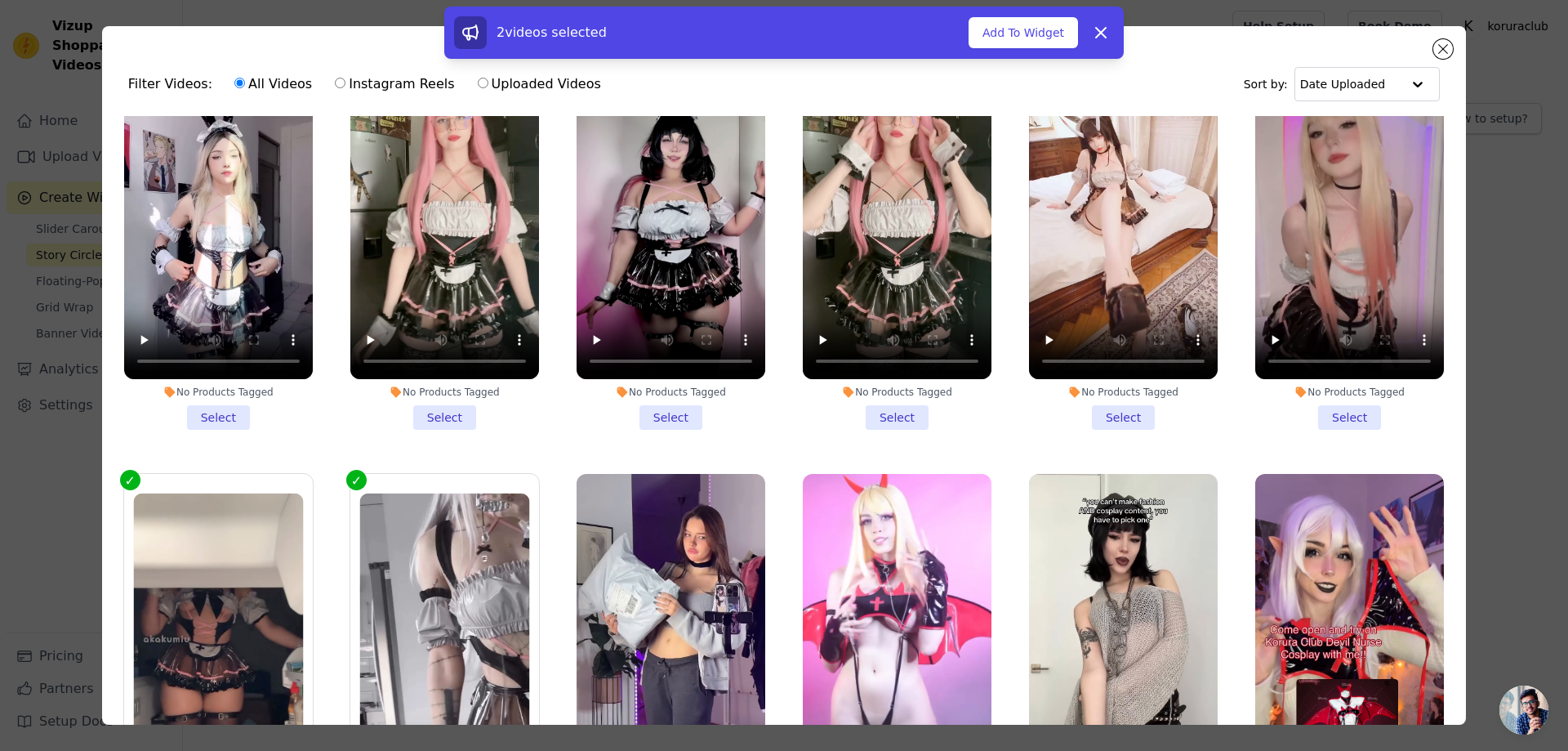
click at [222, 412] on li "No Products Tagged Select" at bounding box center [219, 236] width 189 height 386
click at [0, 0] on input "No Products Tagged Select" at bounding box center [0, 0] width 0 height 0
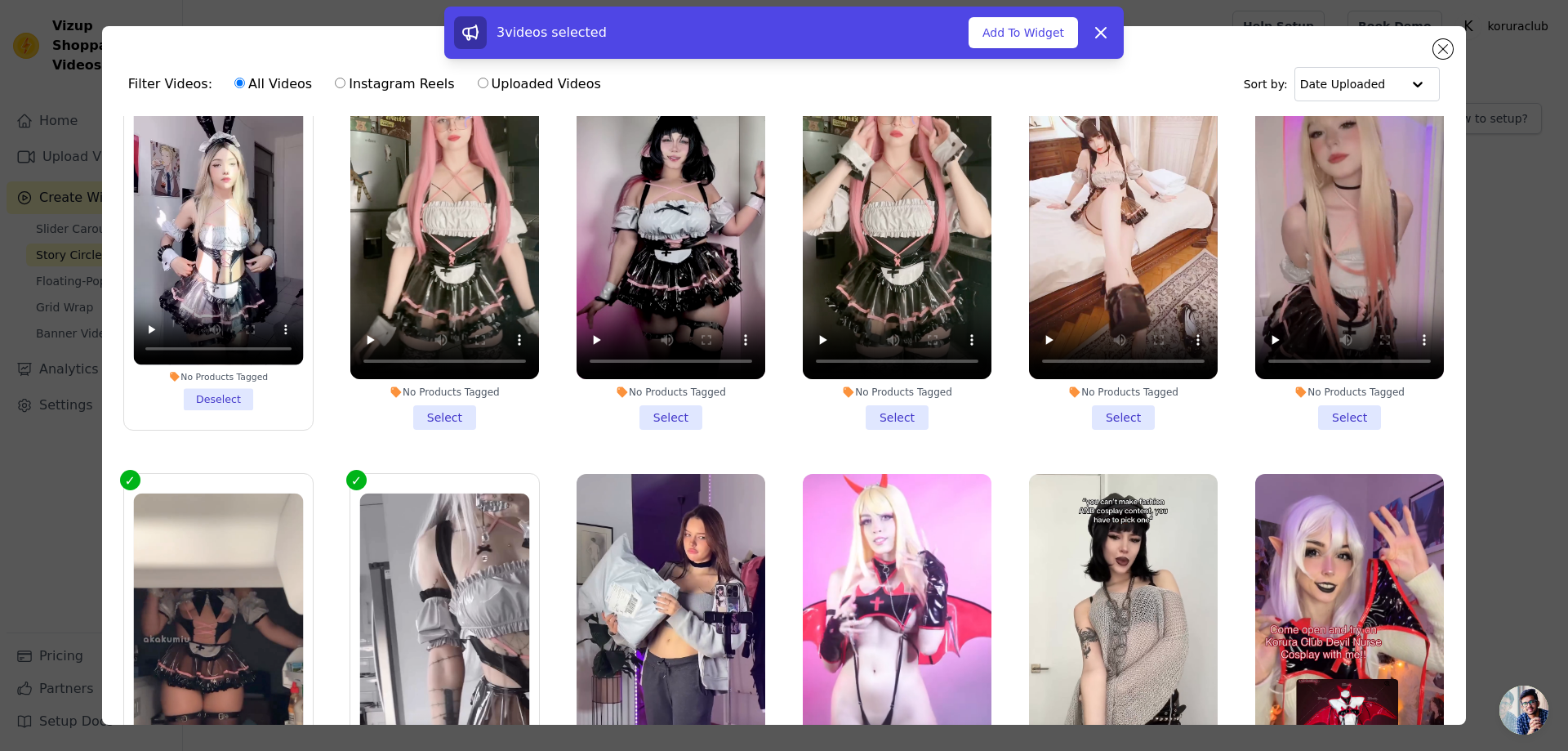
click at [444, 418] on li "No Products Tagged Select" at bounding box center [445, 236] width 189 height 386
click at [0, 0] on input "No Products Tagged Select" at bounding box center [0, 0] width 0 height 0
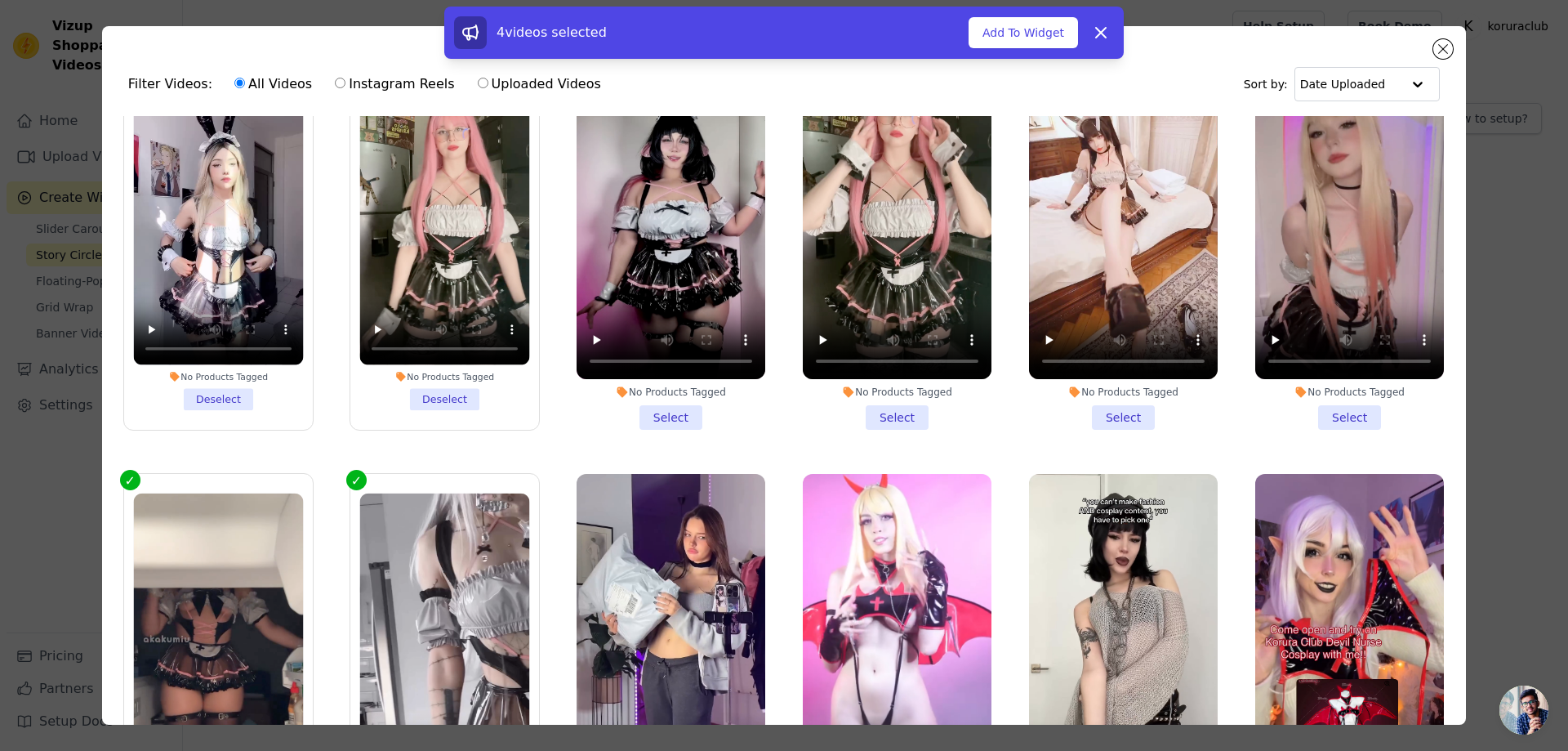
click at [660, 417] on li "No Products Tagged Select" at bounding box center [671, 236] width 189 height 386
click at [0, 0] on input "No Products Tagged Select" at bounding box center [0, 0] width 0 height 0
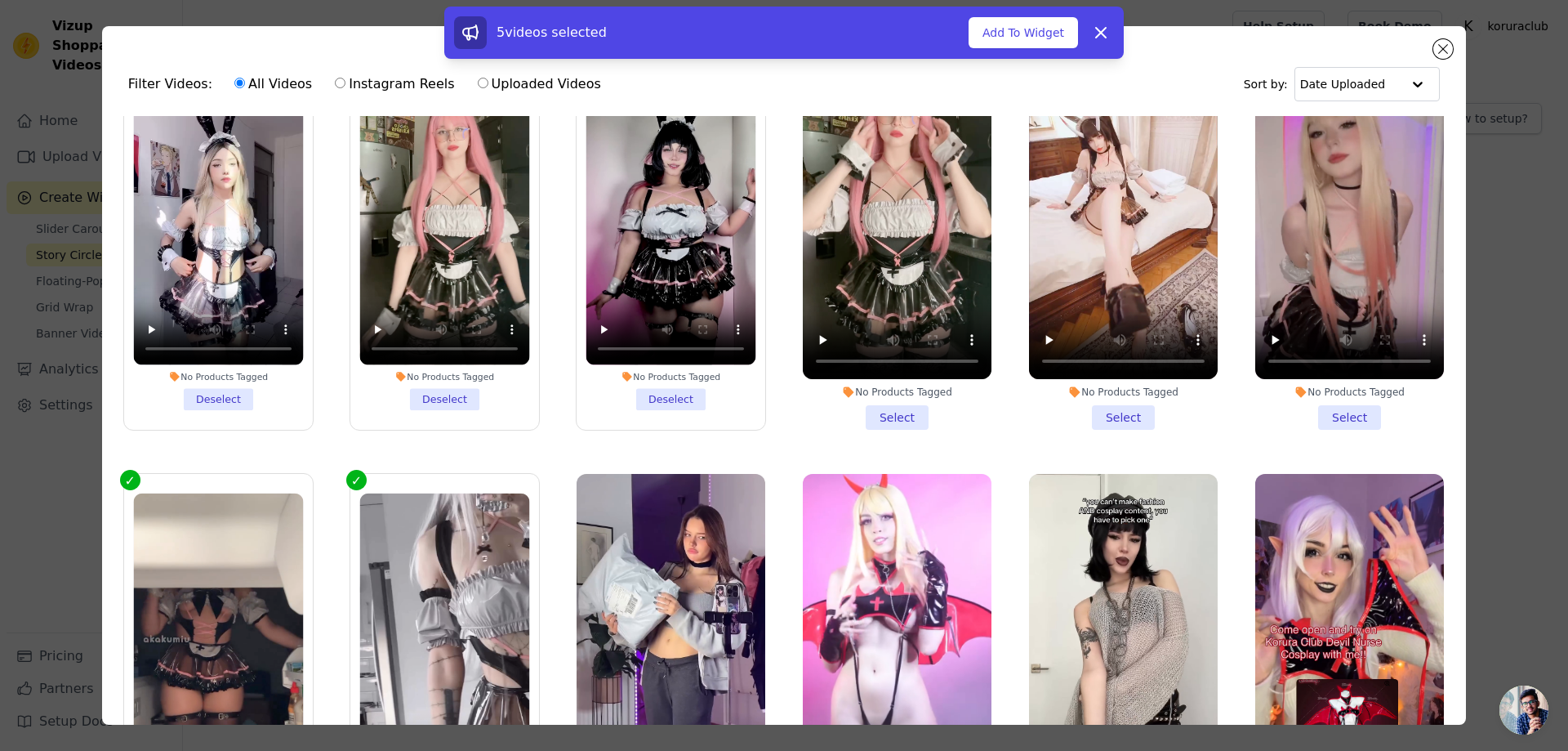
click at [896, 410] on li "No Products Tagged Select" at bounding box center [897, 236] width 189 height 386
click at [0, 0] on input "No Products Tagged Select" at bounding box center [0, 0] width 0 height 0
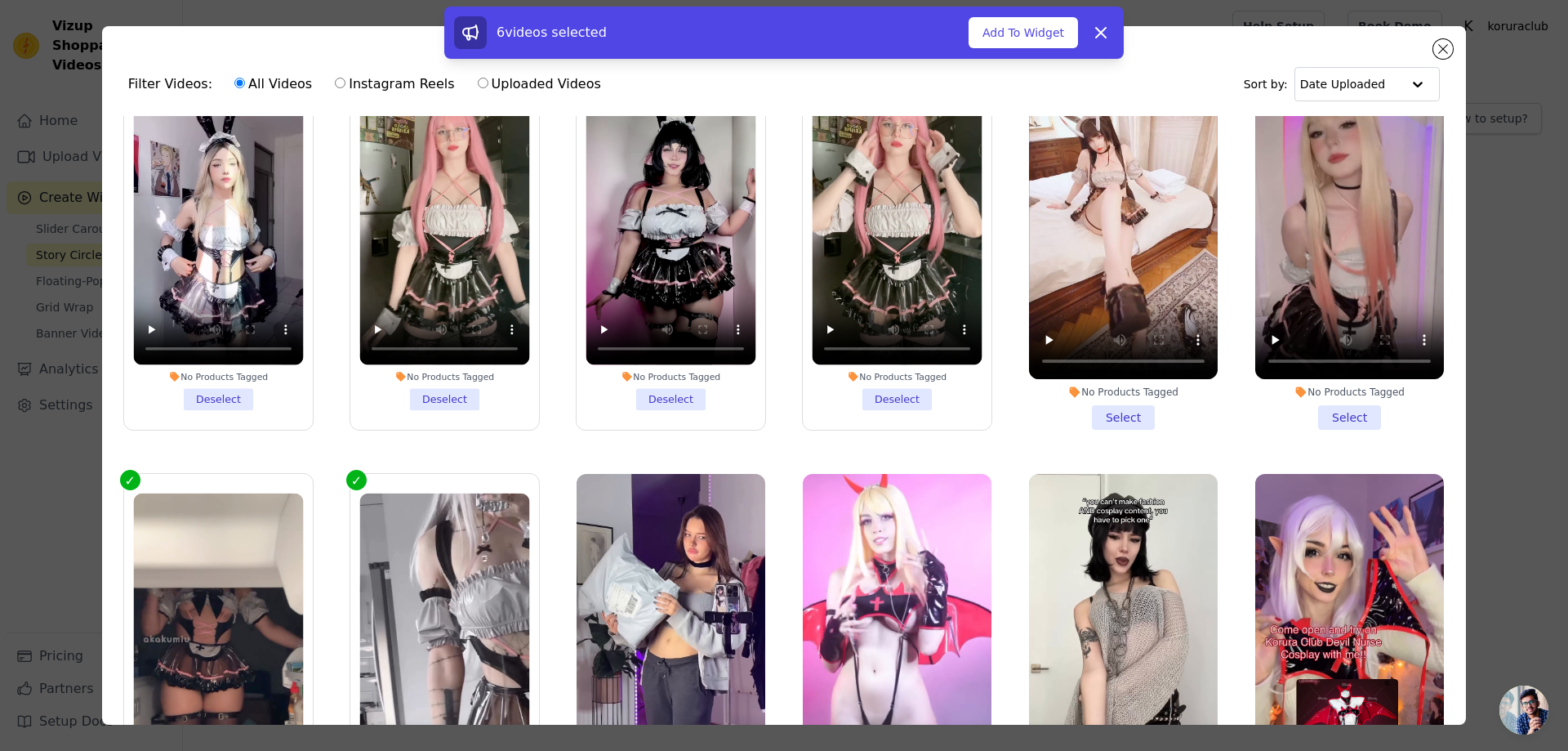
click at [1105, 403] on li "No Products Tagged Select" at bounding box center [1123, 236] width 189 height 386
click at [0, 0] on input "No Products Tagged Select" at bounding box center [0, 0] width 0 height 0
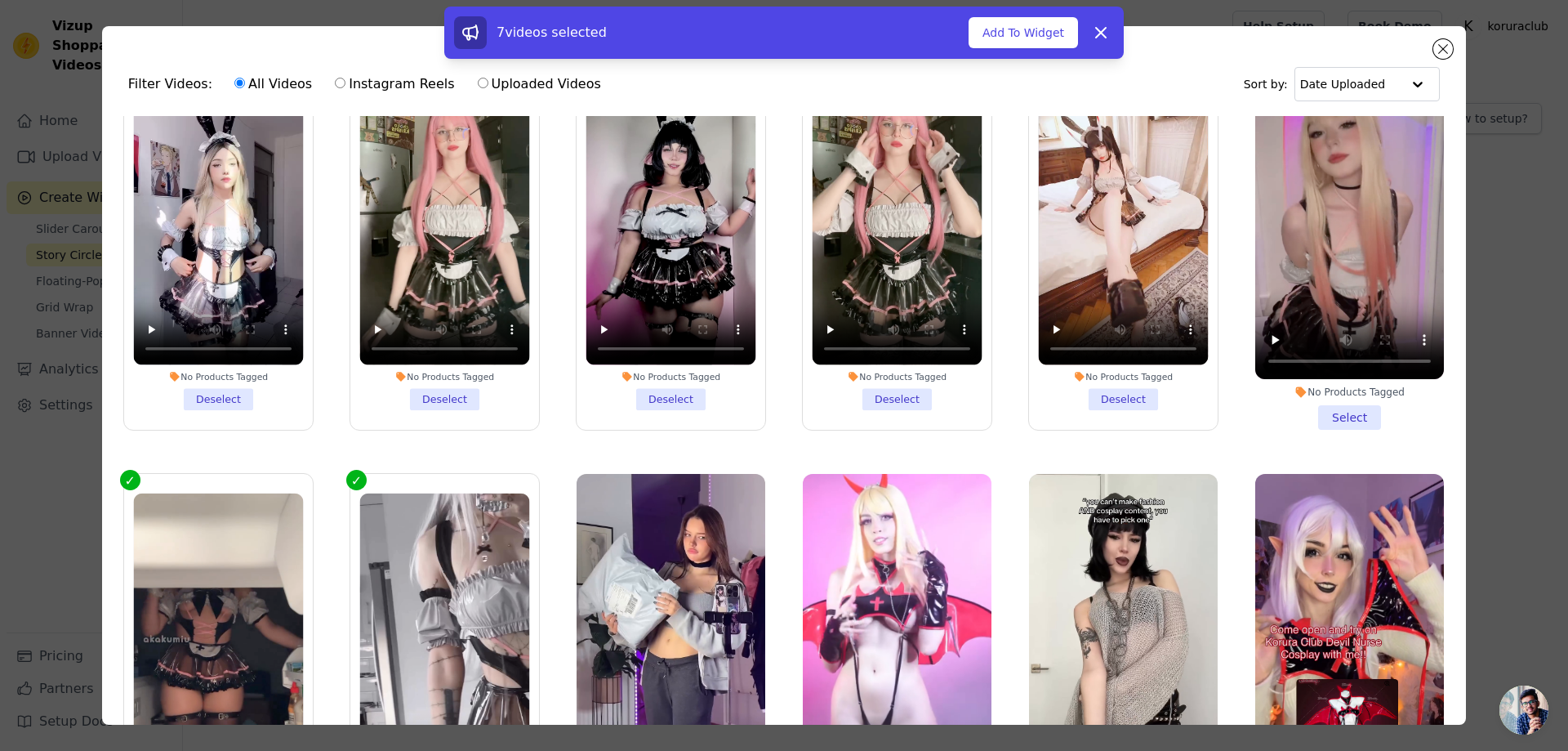
click at [1333, 406] on li "No Products Tagged Select" at bounding box center [1349, 236] width 189 height 386
click at [0, 0] on input "No Products Tagged Select" at bounding box center [0, 0] width 0 height 0
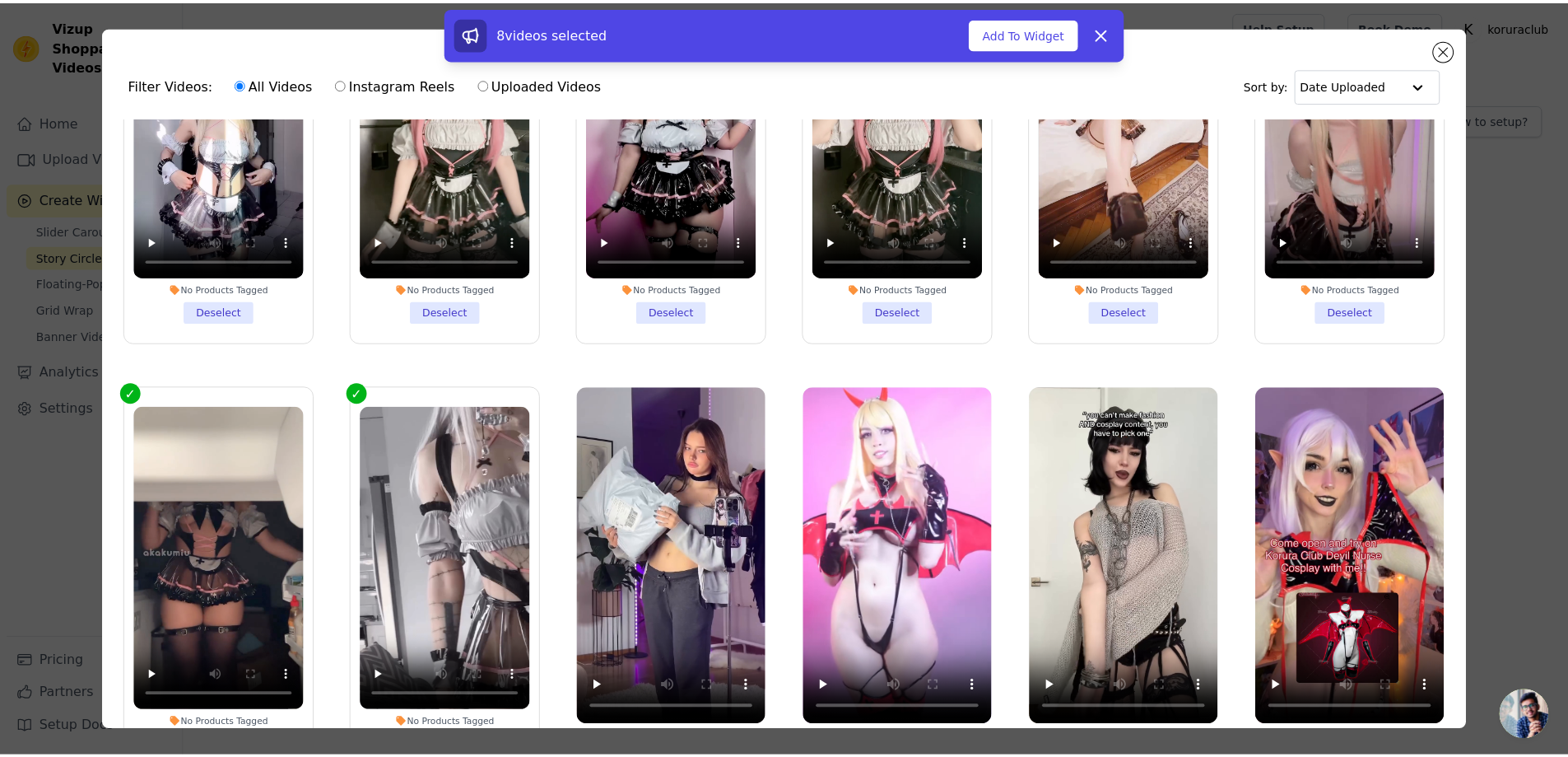
scroll to position [330, 0]
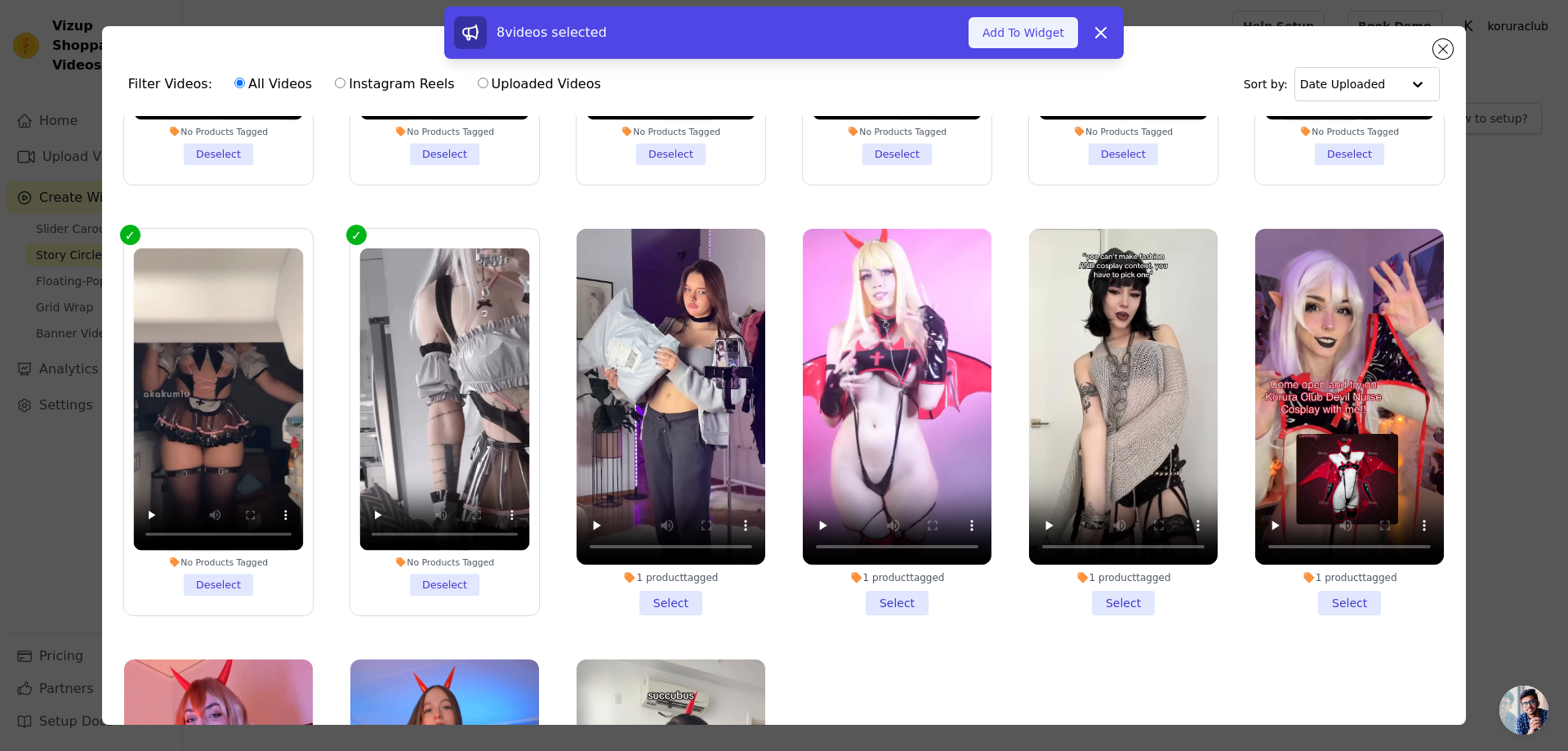
click at [1020, 33] on button "Add To Widget" at bounding box center [1023, 33] width 110 height 31
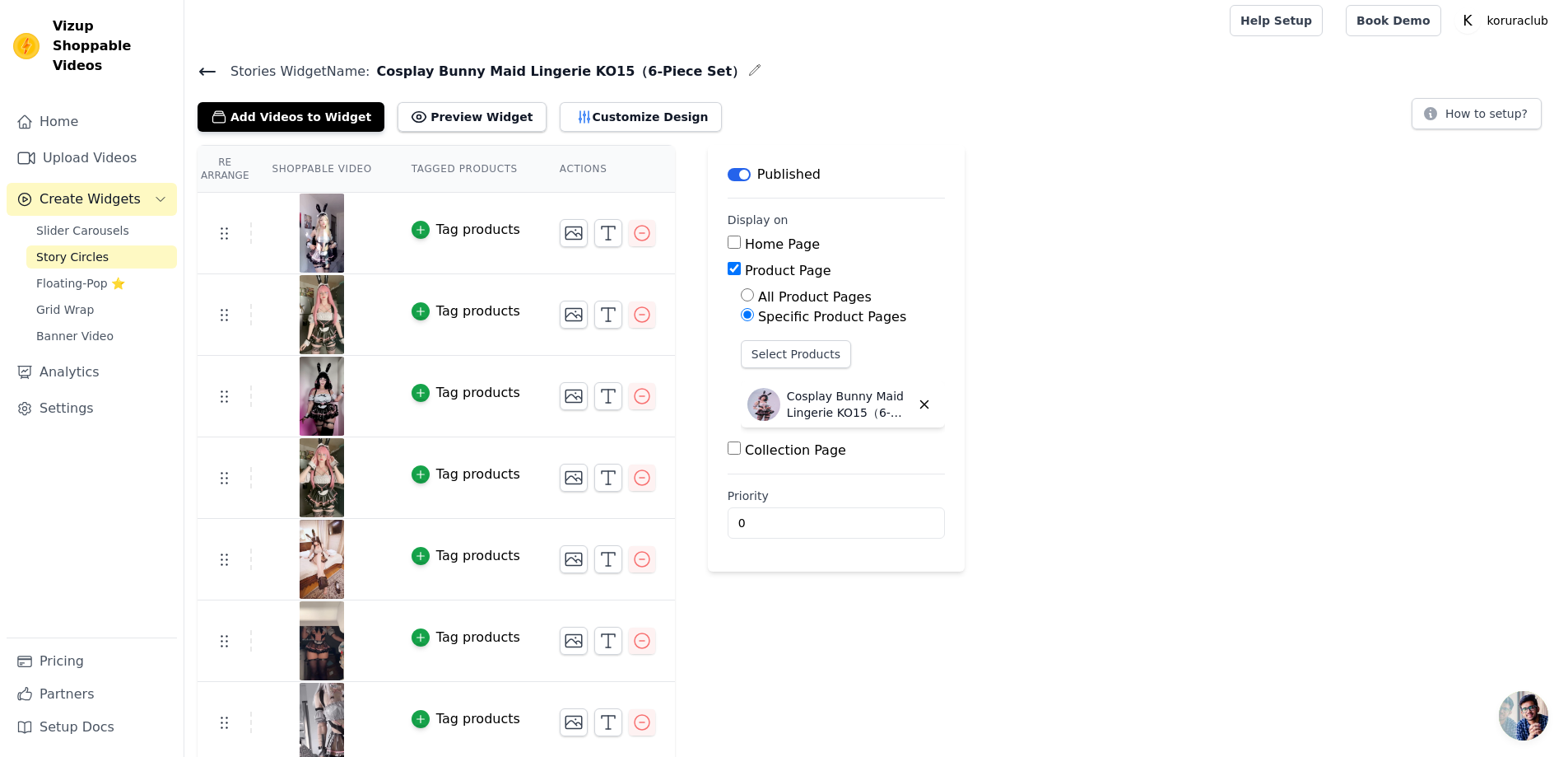
scroll to position [0, 0]
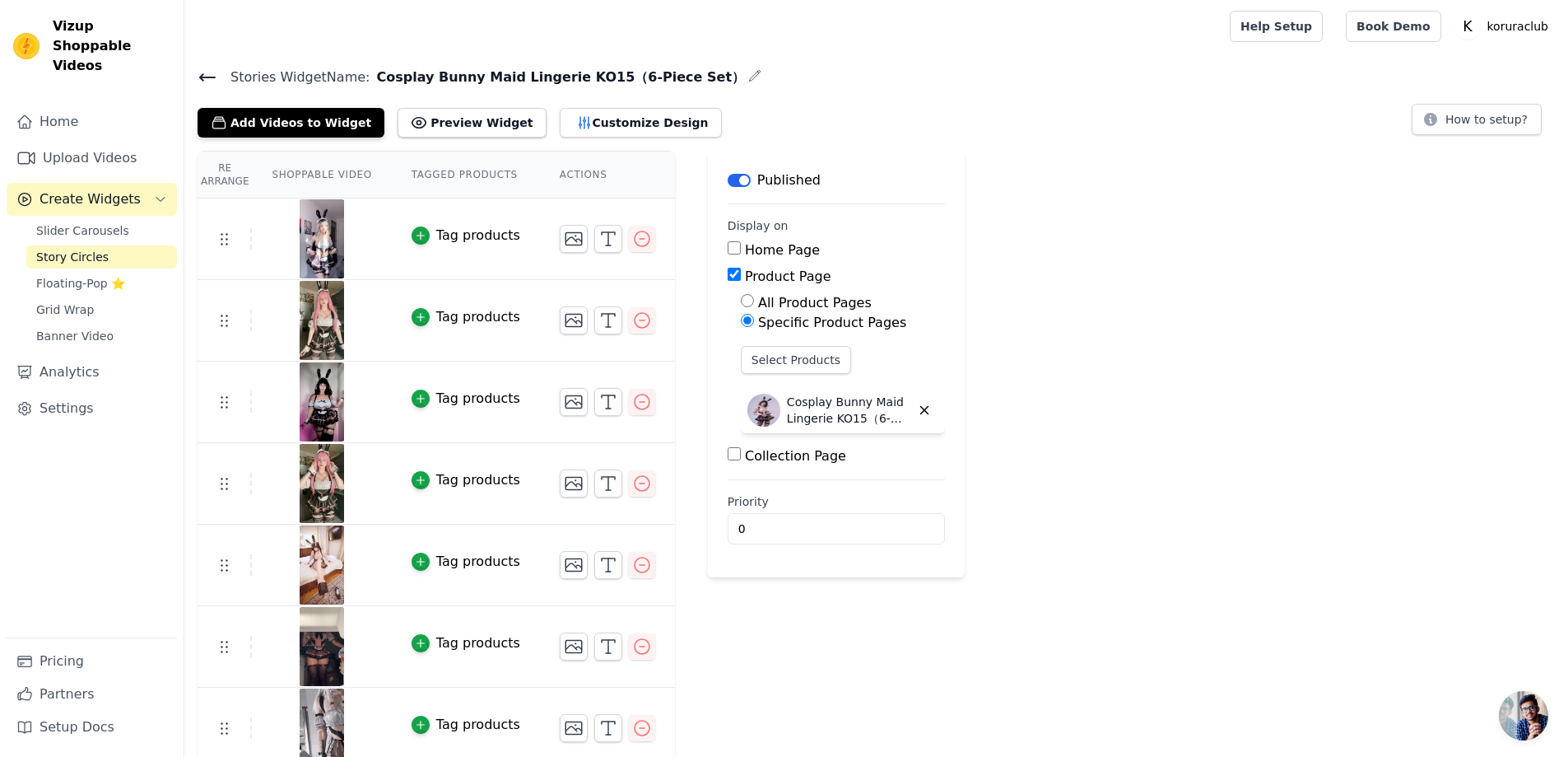
click at [209, 77] on icon at bounding box center [208, 77] width 15 height 6
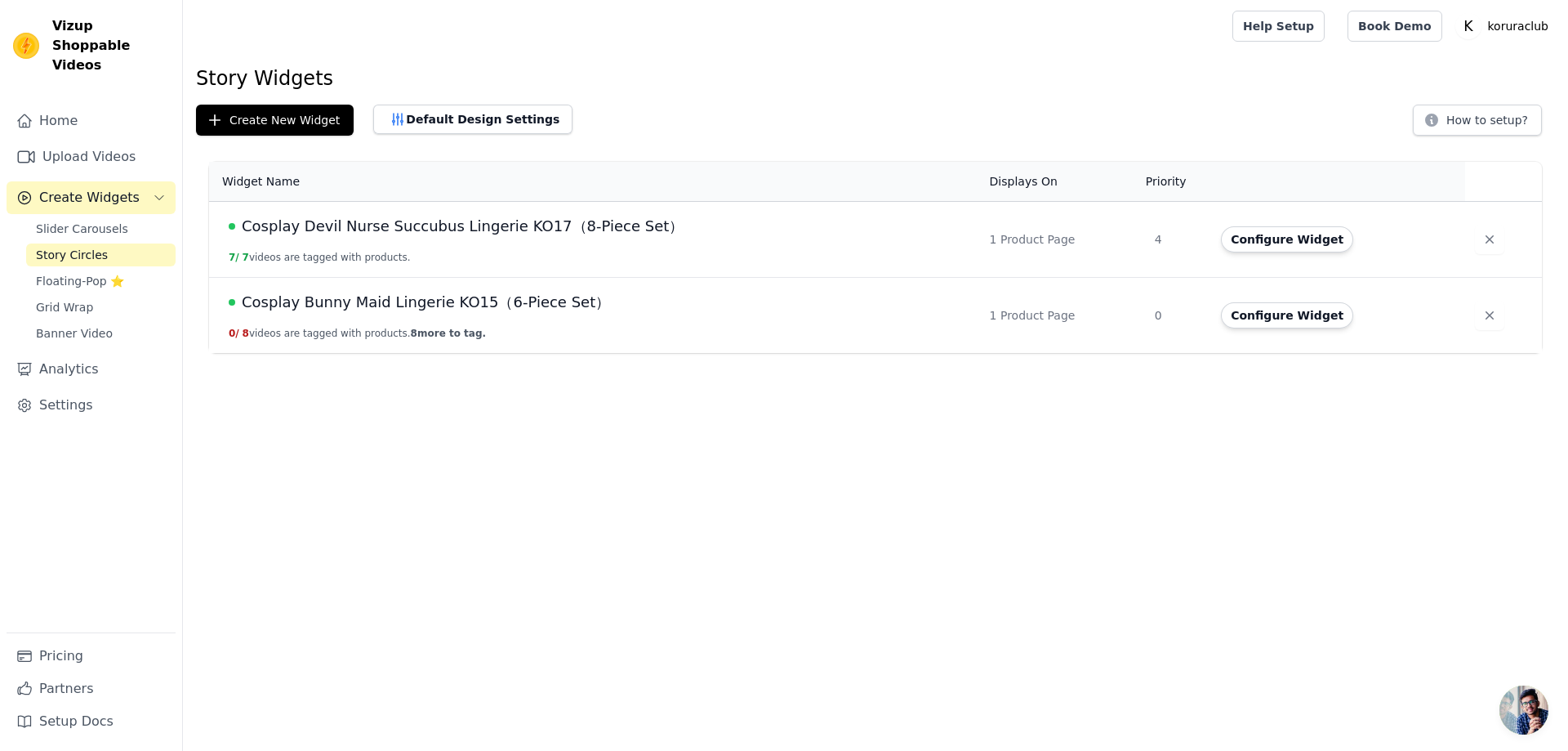
click at [323, 300] on span "Cosplay Bunny Maid Lingerie KO15（6-Piece Set）" at bounding box center [426, 301] width 369 height 23
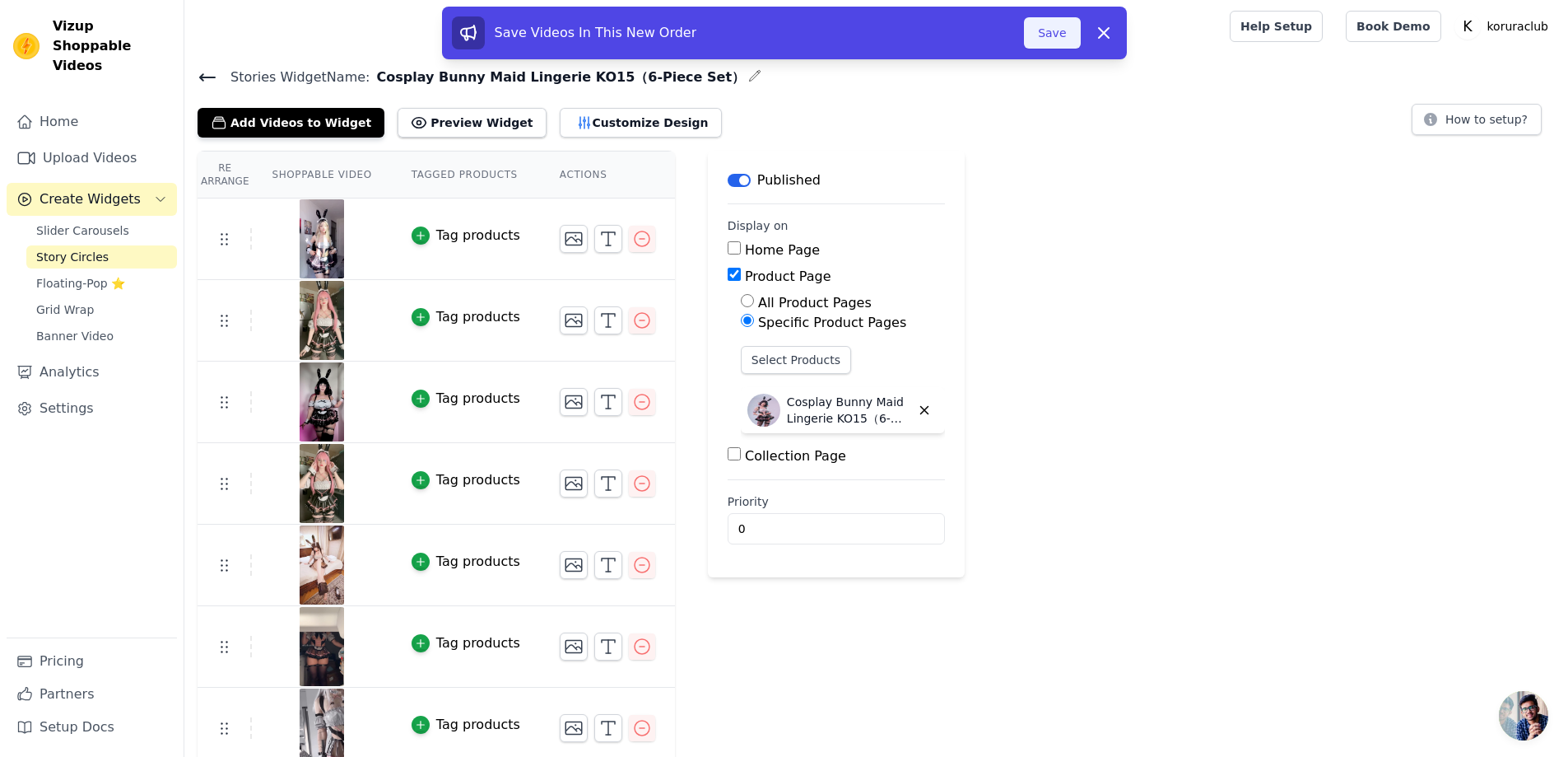
click at [1065, 37] on button "Save" at bounding box center [1052, 33] width 56 height 31
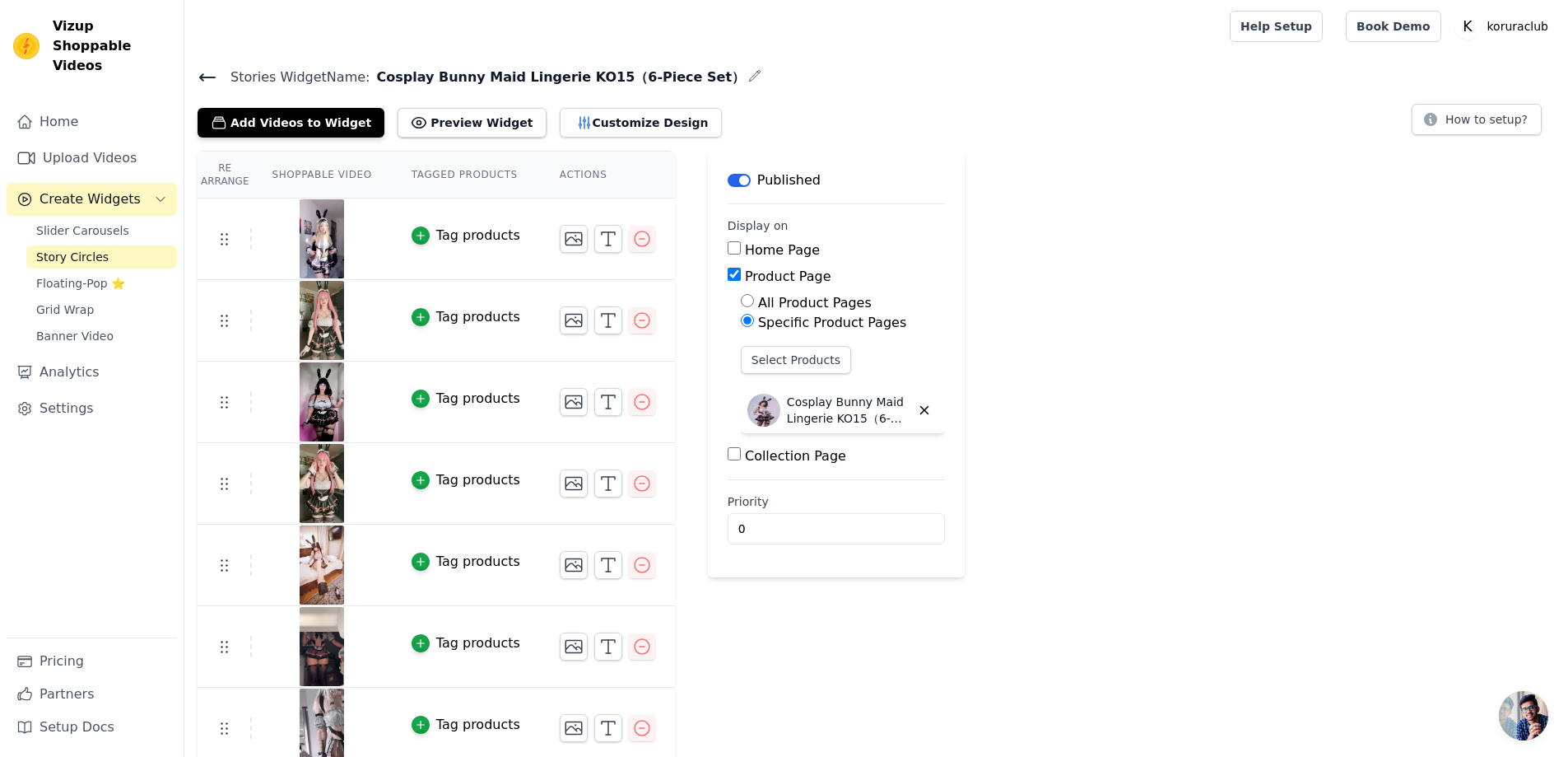
click at [206, 76] on icon at bounding box center [208, 77] width 15 height 6
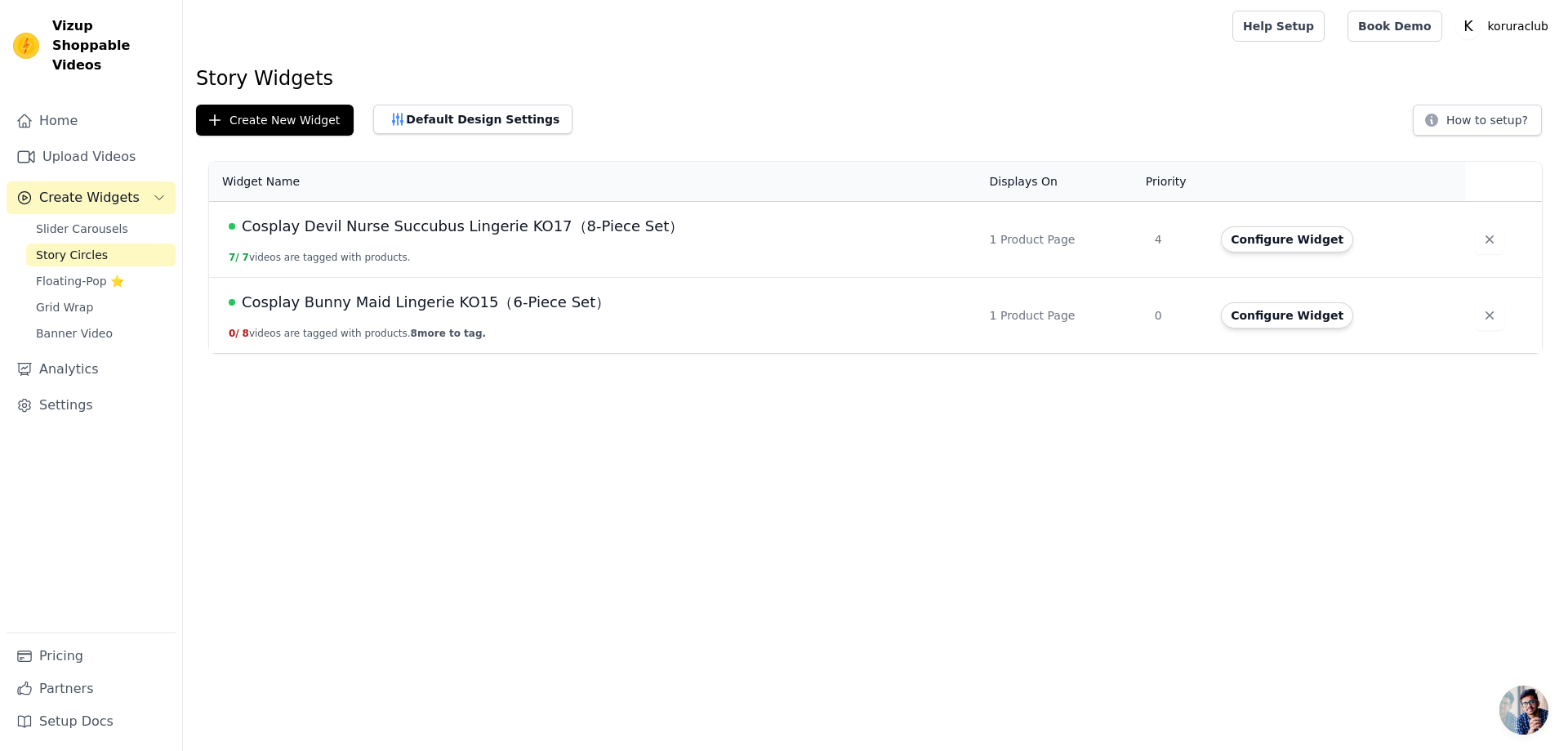
click at [339, 309] on span "Cosplay Bunny Maid Lingerie KO15（6-Piece Set）" at bounding box center [426, 301] width 369 height 23
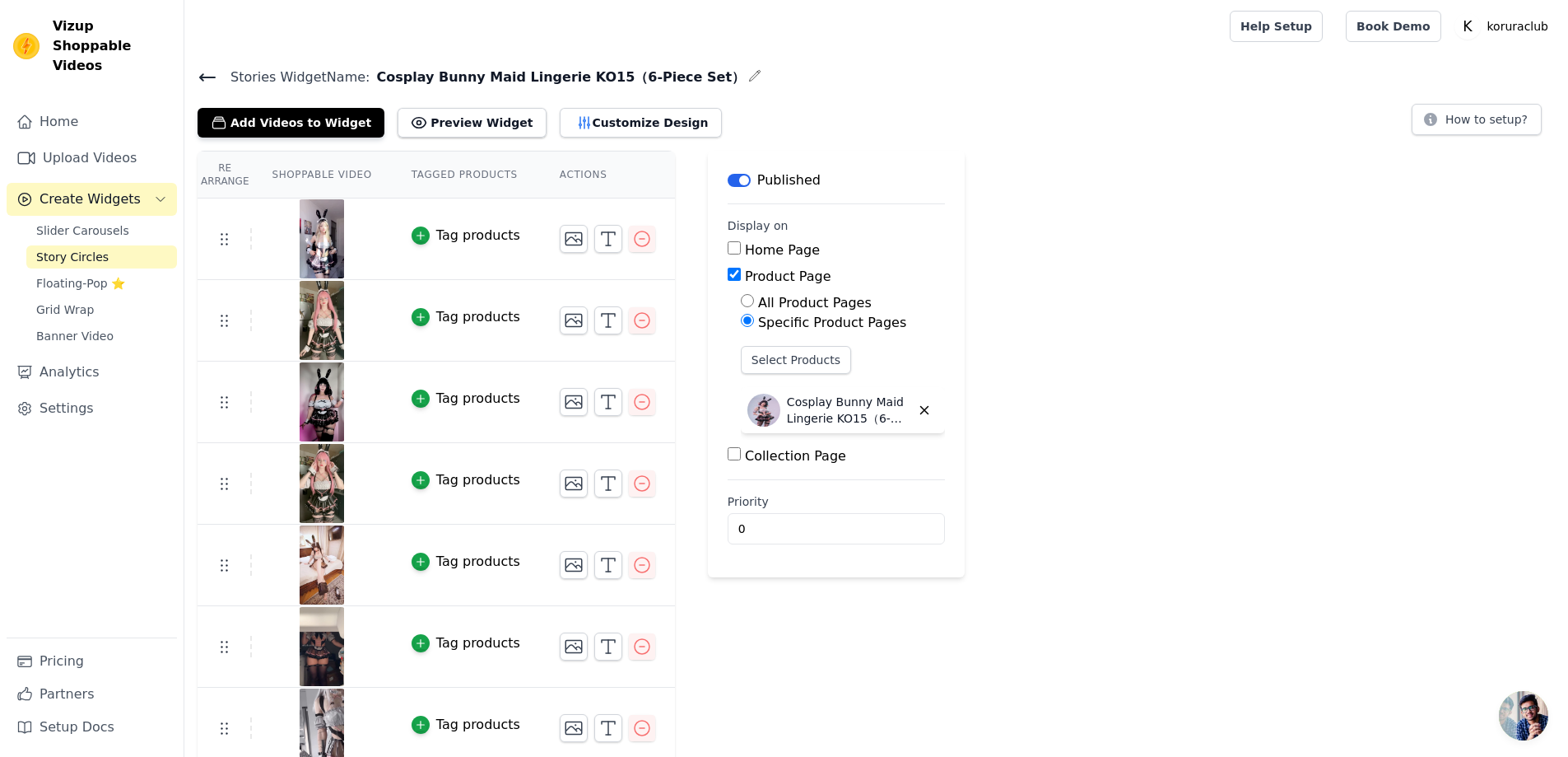
click at [412, 237] on button "Tag products" at bounding box center [466, 235] width 109 height 20
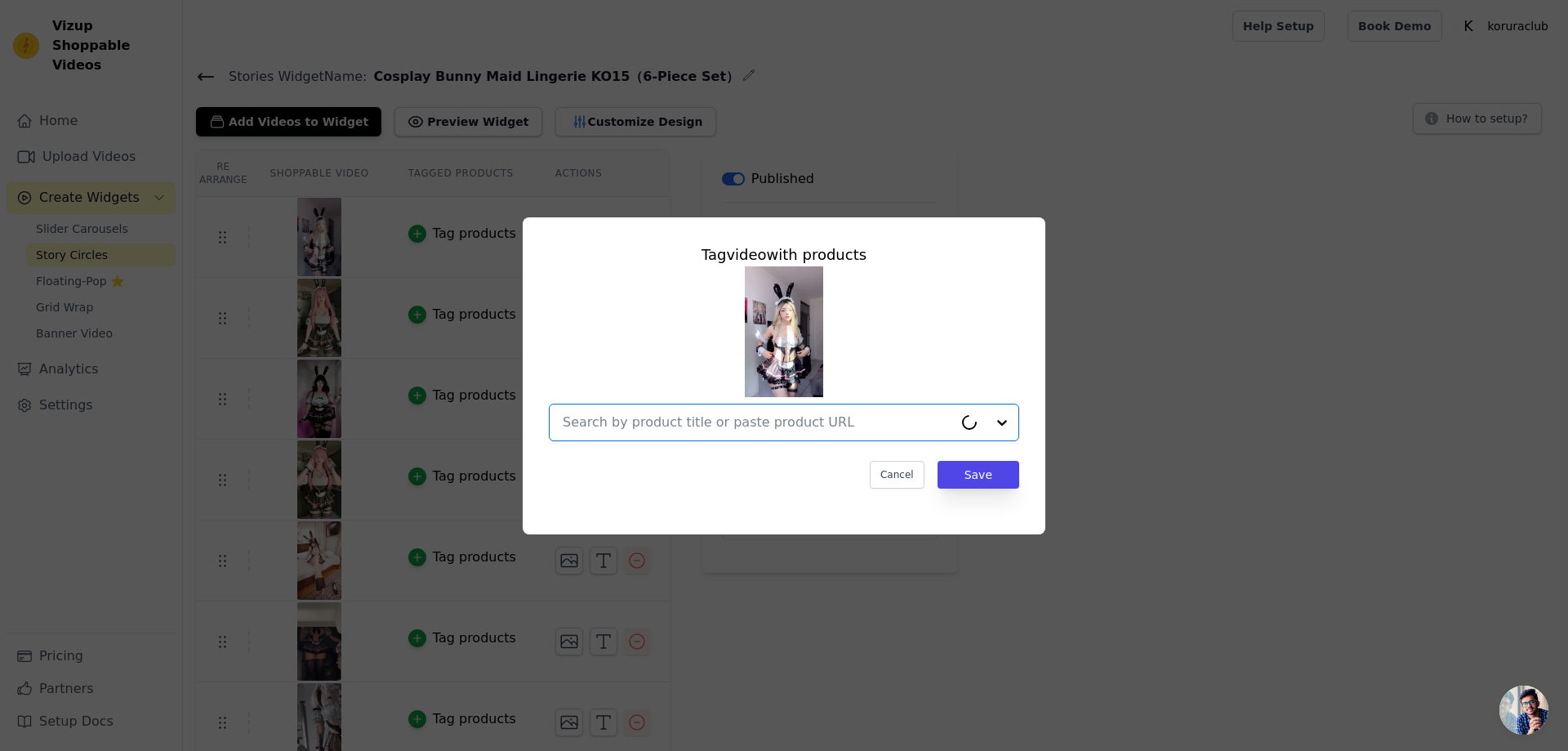
click at [745, 425] on input "text" at bounding box center [758, 422] width 390 height 20
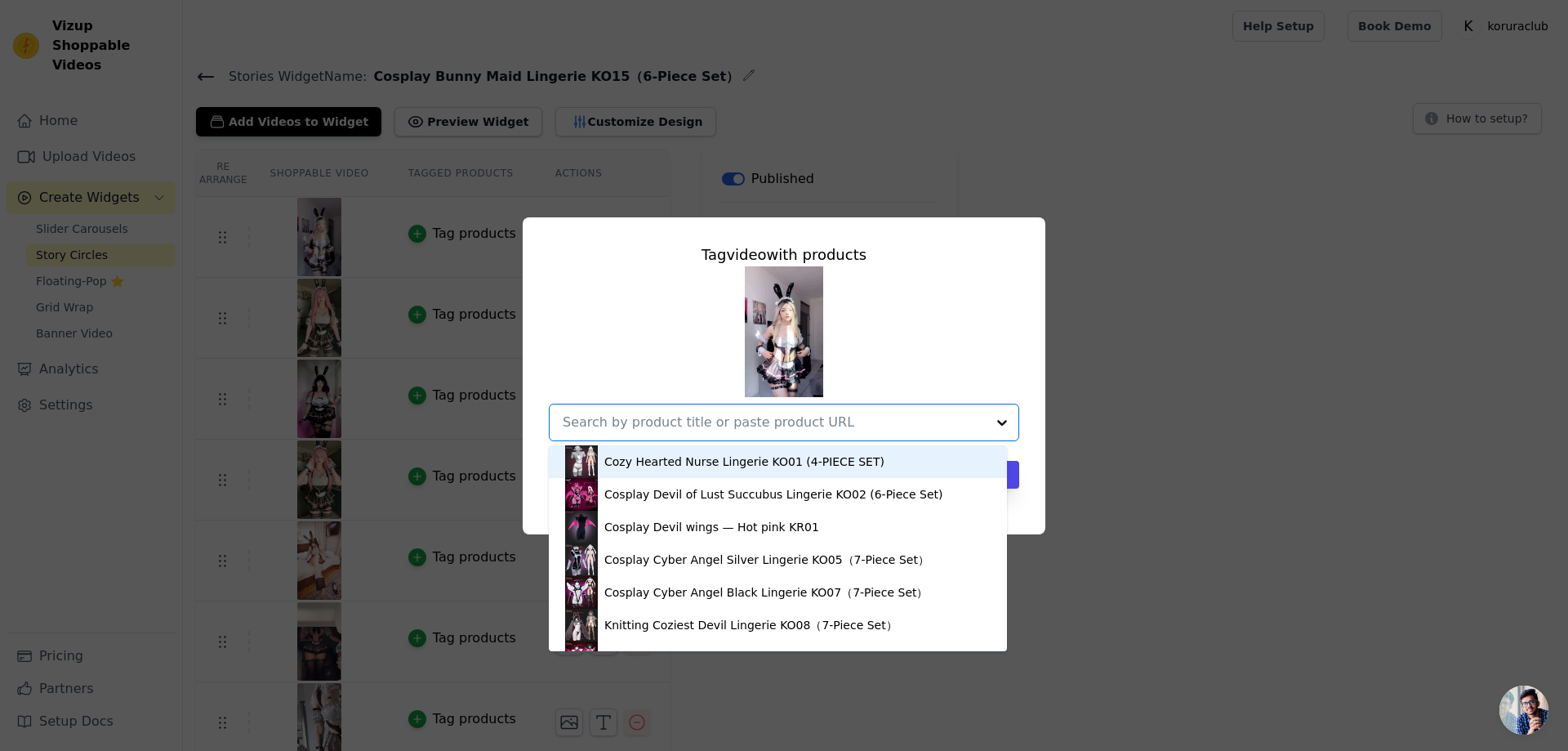
paste input "Cosplay Bunny Maid Lingerie KO15（6-Piece Set）"
type input "Cosplay Bunny Maid Lingerie KO15（6-Piece Set）"
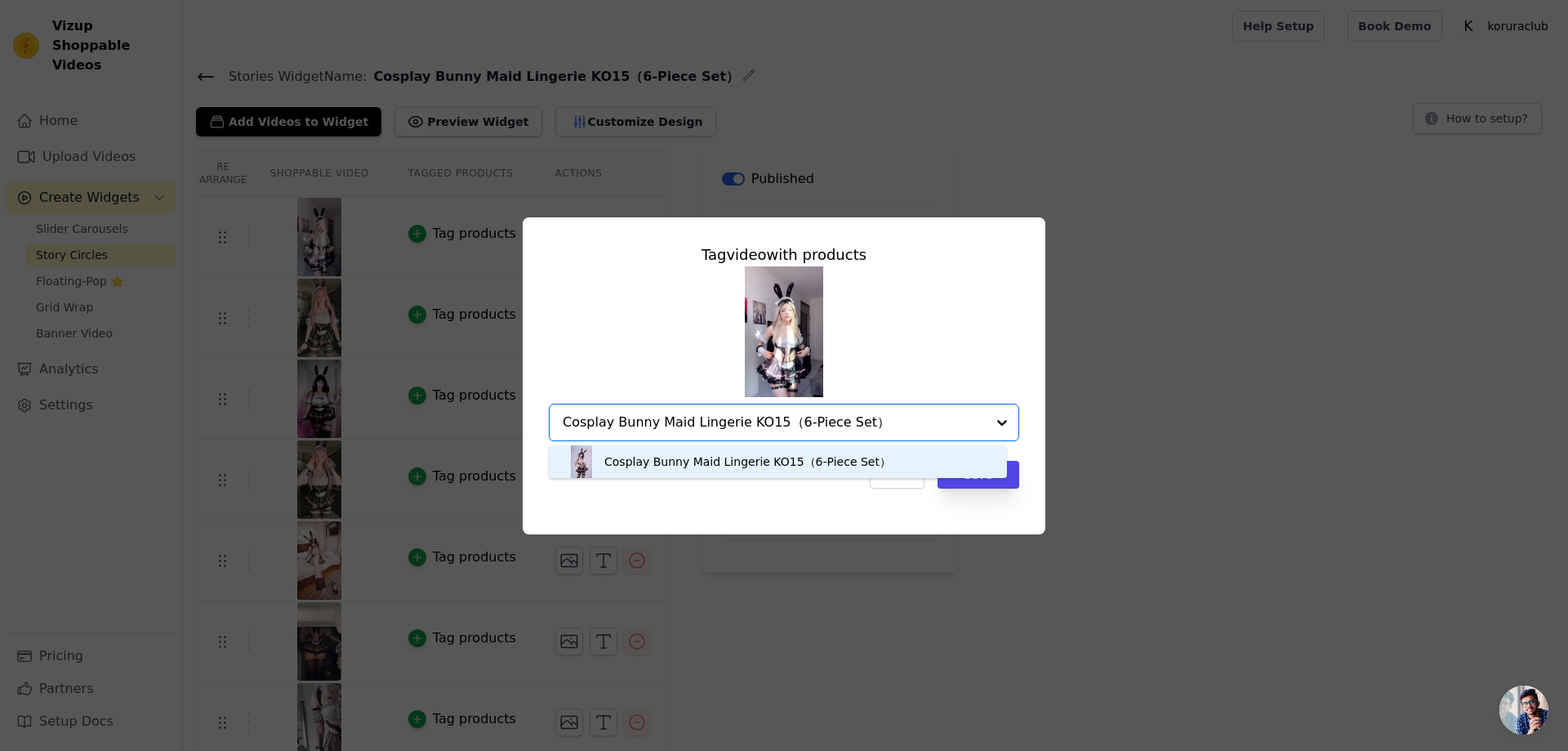
click at [740, 466] on div "Cosplay Bunny Maid Lingerie KO15（6-Piece Set）" at bounding box center [748, 461] width 287 height 16
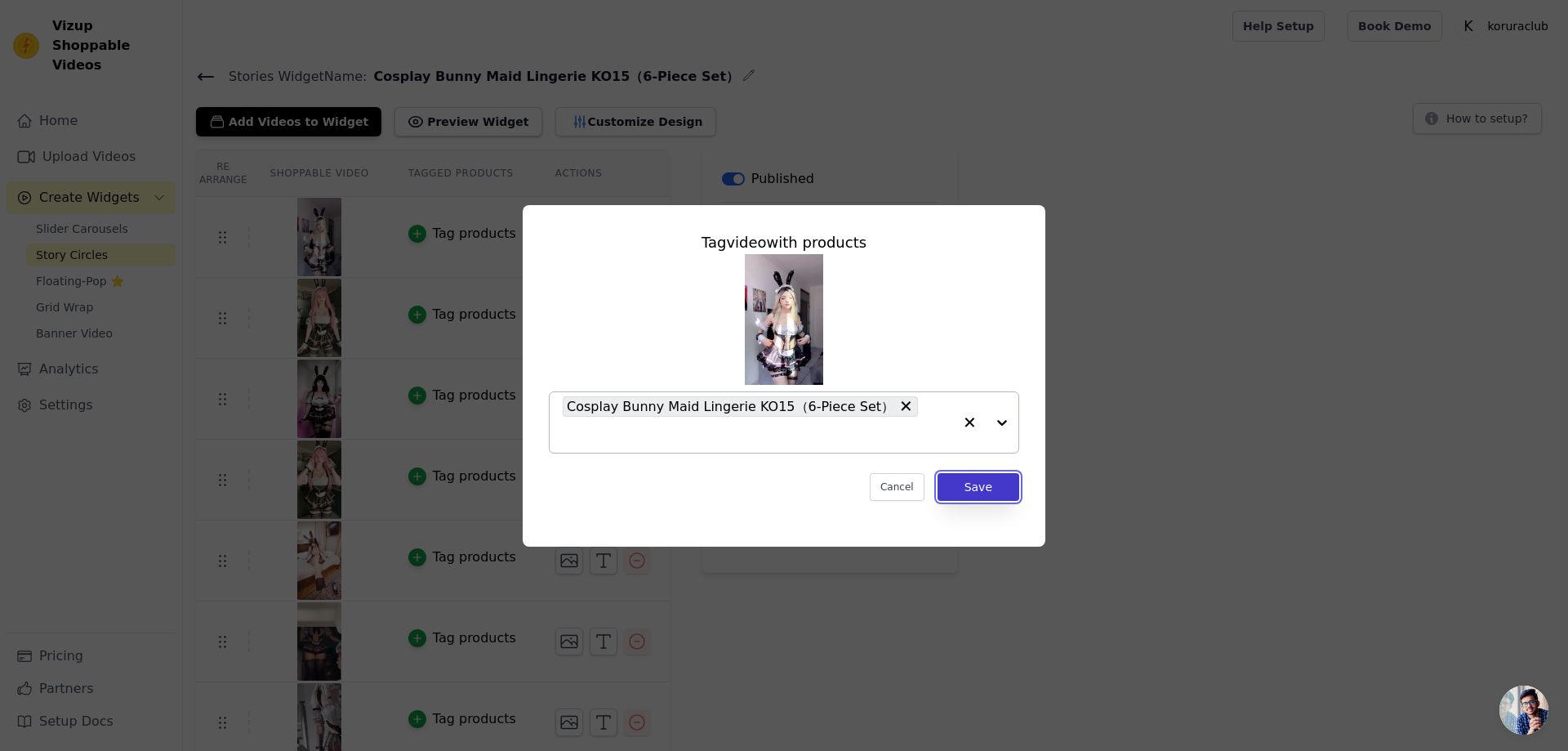
click at [954, 473] on button "Save" at bounding box center [979, 487] width 82 height 28
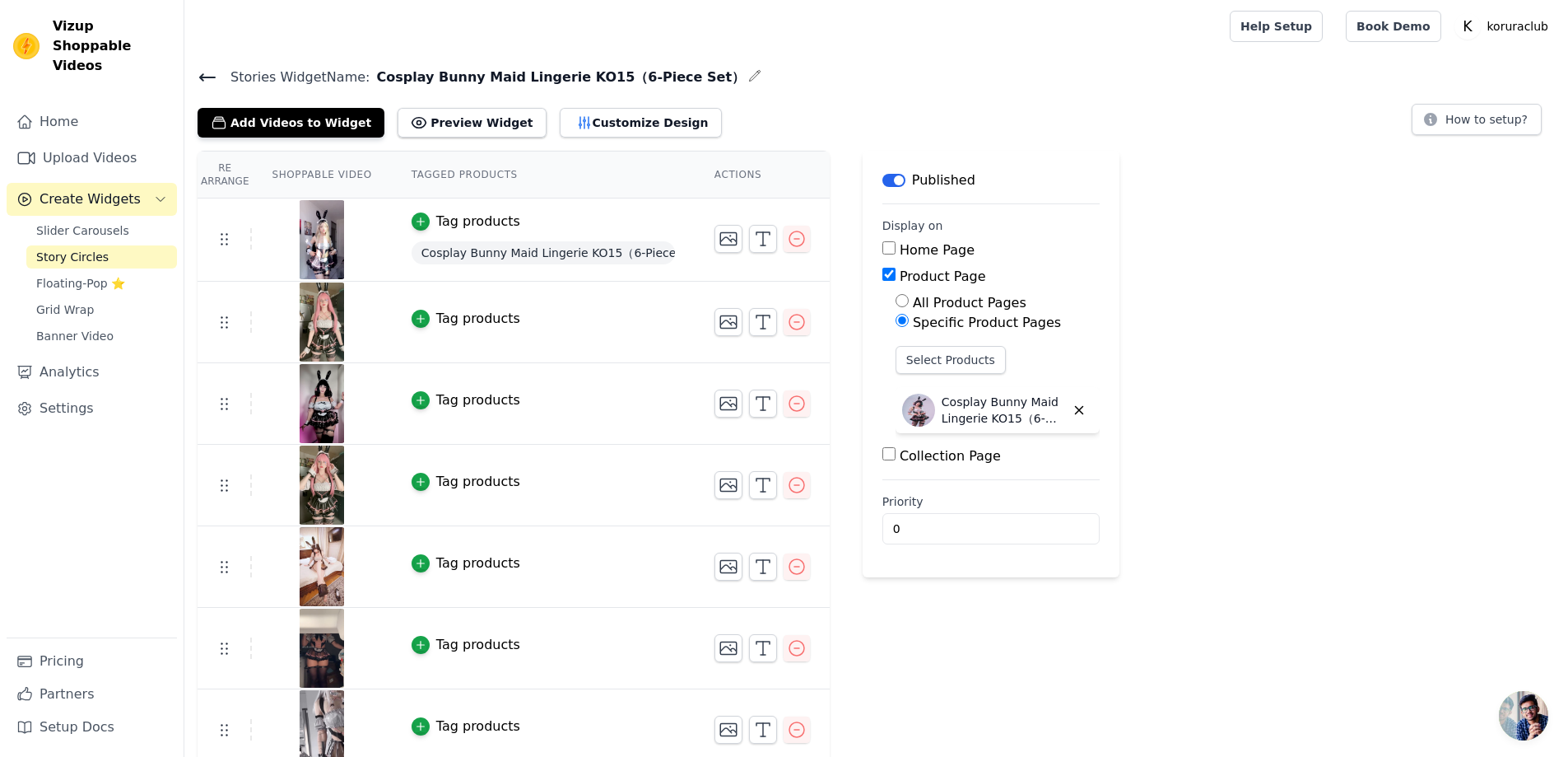
click at [526, 259] on span "Cosplay Bunny Maid Lingerie KO15（6-Piece Set）" at bounding box center [544, 253] width 264 height 23
click at [321, 247] on img at bounding box center [321, 240] width 46 height 79
click at [439, 245] on span "Cosplay Bunny Maid Lingerie KO15（6-Piece Set）" at bounding box center [544, 253] width 264 height 23
click at [452, 223] on div "Tag products" at bounding box center [479, 222] width 84 height 20
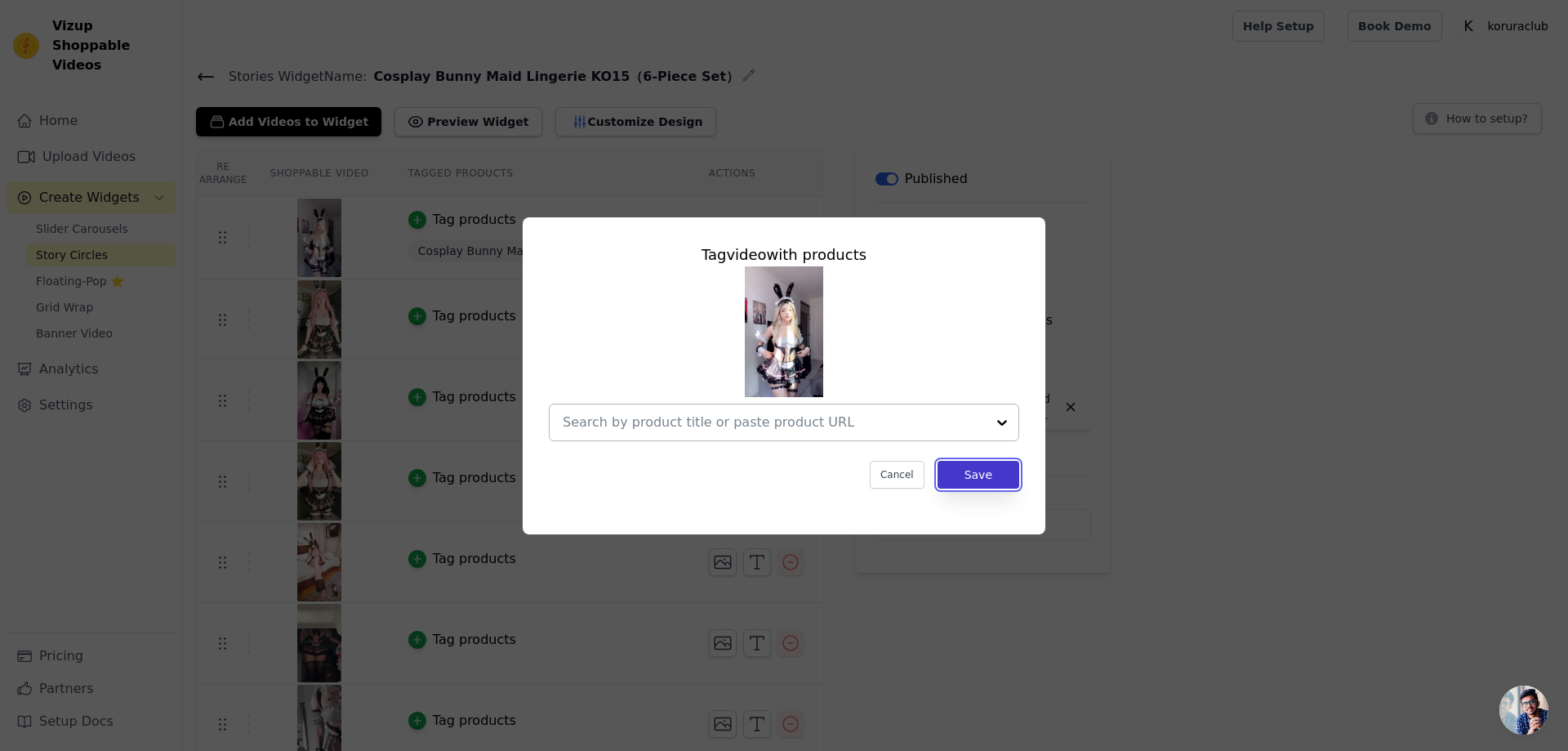
click at [995, 475] on button "Save" at bounding box center [979, 474] width 82 height 28
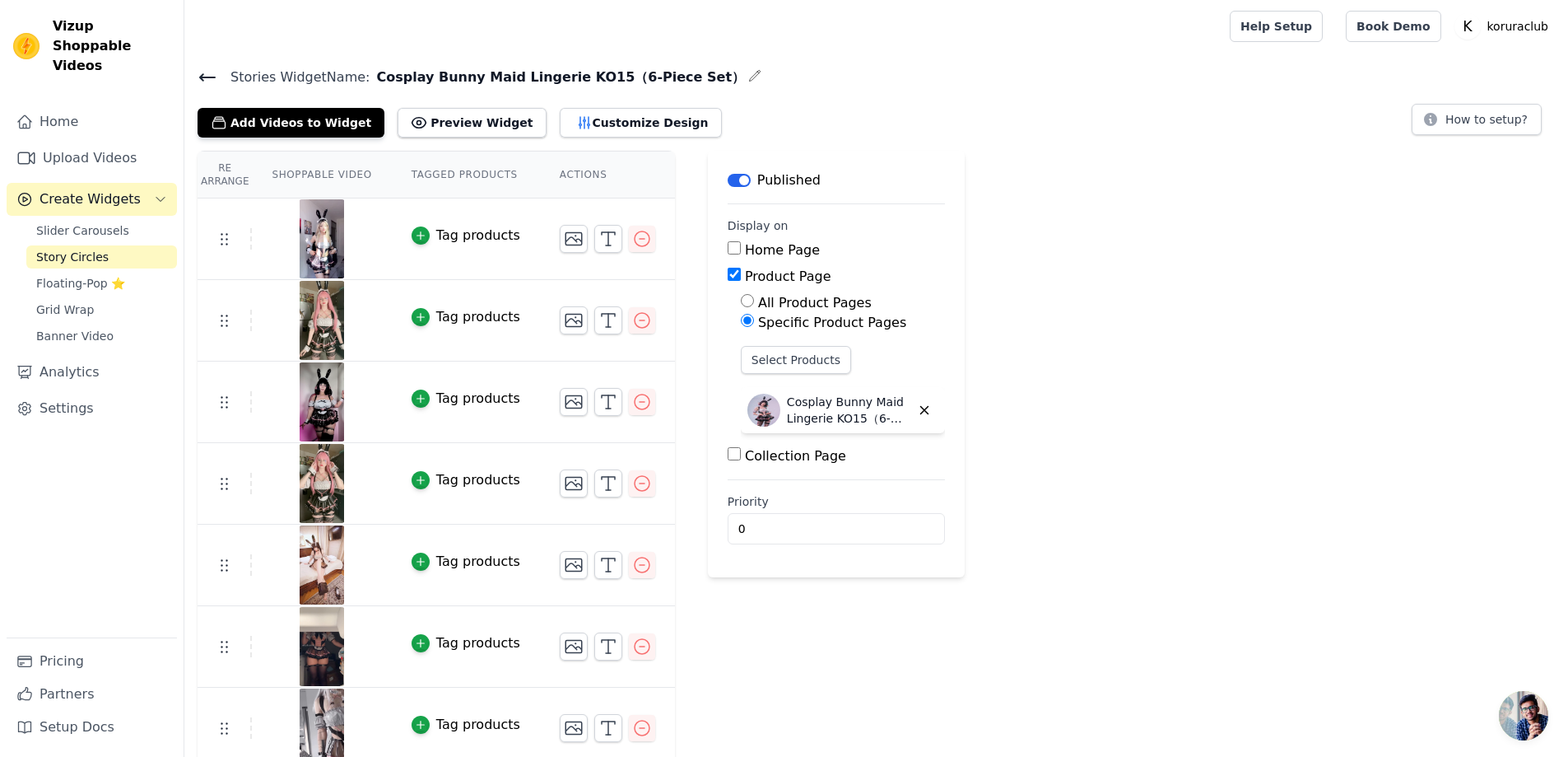
click at [202, 69] on icon at bounding box center [208, 78] width 20 height 20
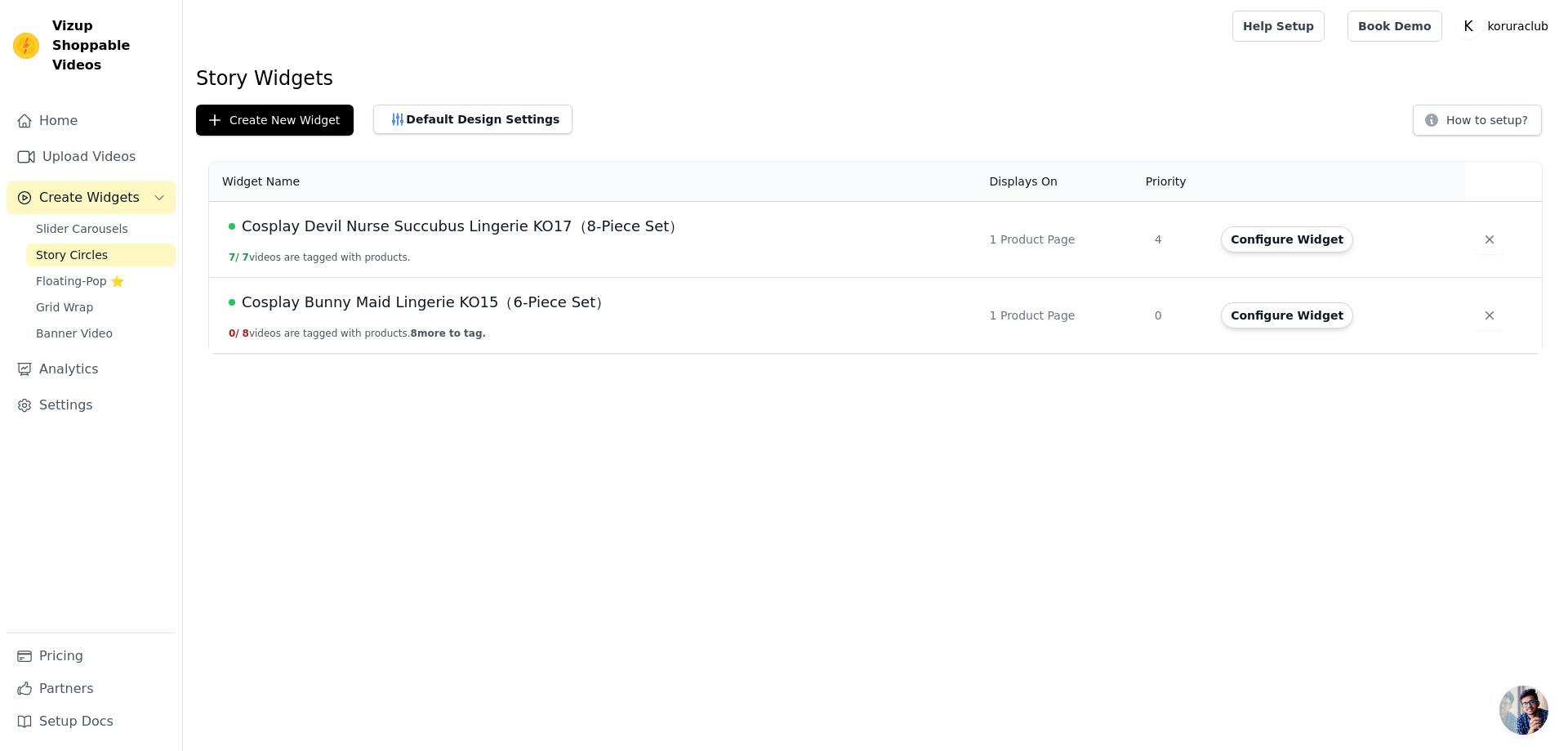
click at [822, 353] on html "Vizup Shoppable Videos Home Upload Videos Create Widgets Slider Carousels Story…" at bounding box center [784, 176] width 1568 height 353
click at [1015, 353] on html "Vizup Shoppable Videos Home Upload Videos Create Widgets Slider Carousels Story…" at bounding box center [784, 176] width 1568 height 353
